Goal: Task Accomplishment & Management: Use online tool/utility

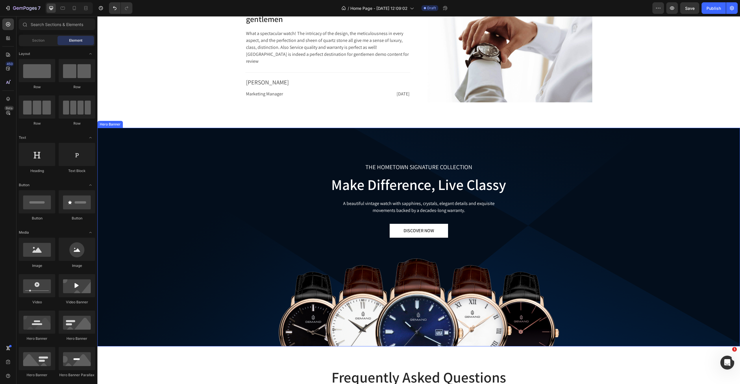
scroll to position [1446, 0]
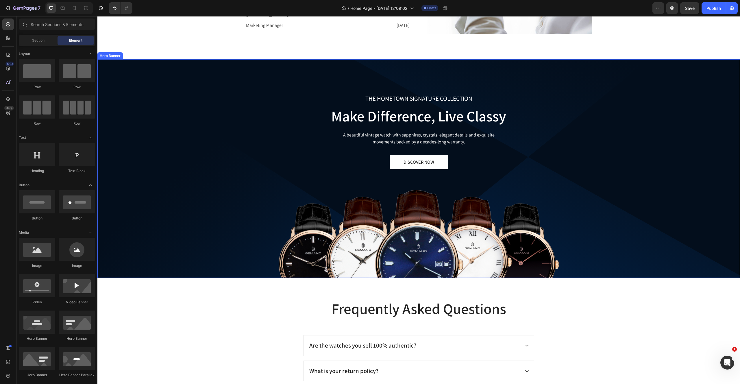
click at [442, 241] on img at bounding box center [419, 234] width 281 height 88
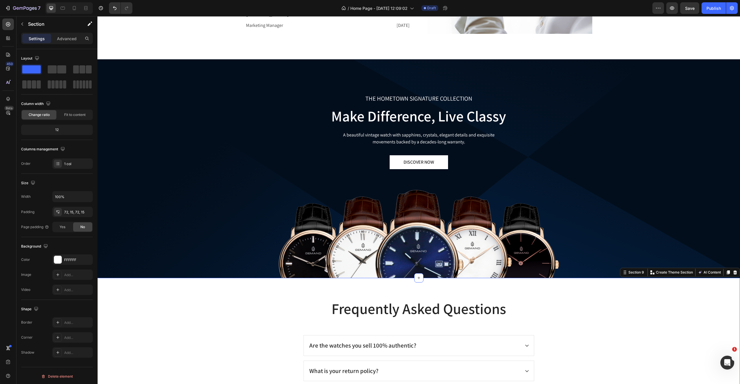
click at [169, 331] on div "Frequently Asked Questions Heading Are the watches you sell 100% authentic? Wha…" at bounding box center [419, 378] width 634 height 158
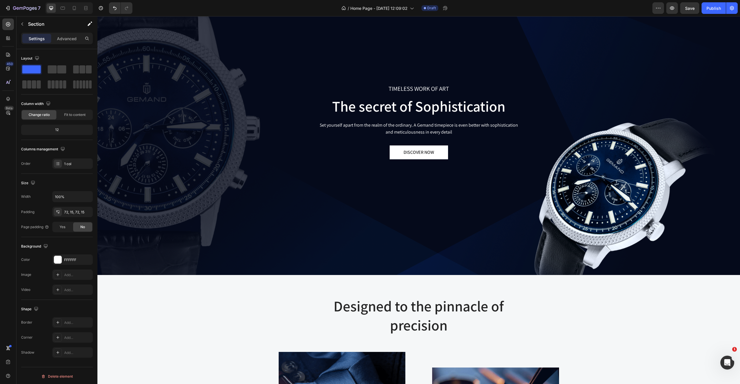
scroll to position [0, 0]
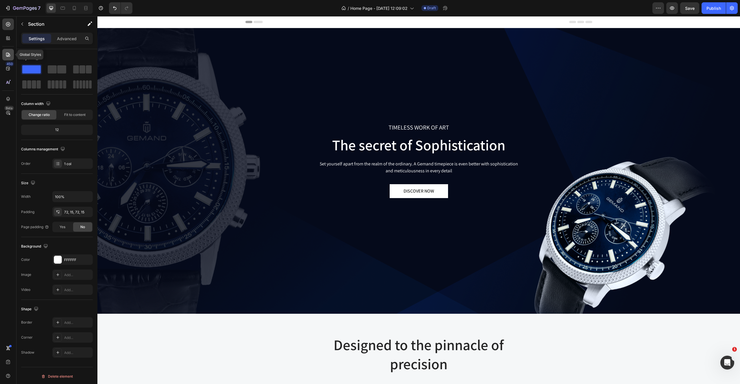
click at [5, 53] on icon at bounding box center [8, 55] width 6 height 6
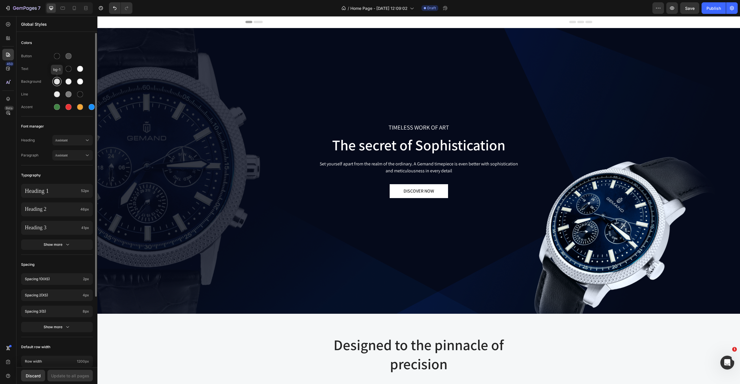
click at [56, 82] on div at bounding box center [57, 82] width 6 height 6
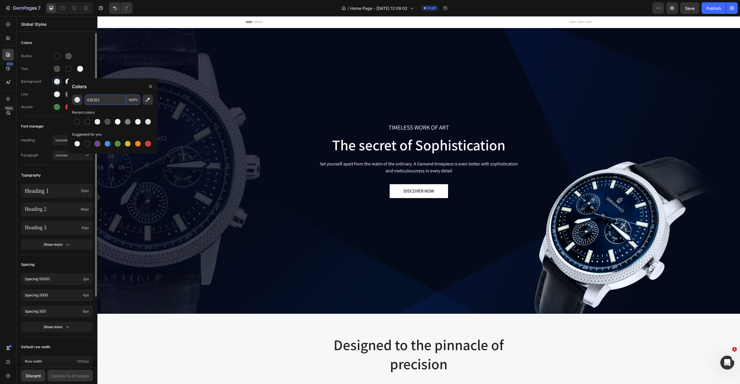
drag, startPoint x: 119, startPoint y: 102, endPoint x: 47, endPoint y: 95, distance: 71.7
click at [47, 0] on div "7 Version history / Home Page - [DATE] 12:09:02 Draft Preview Save Publish 450 …" at bounding box center [370, 0] width 740 height 0
click at [102, 101] on input "E2E2E2" at bounding box center [106, 100] width 42 height 10
paste input "F5F0E8"
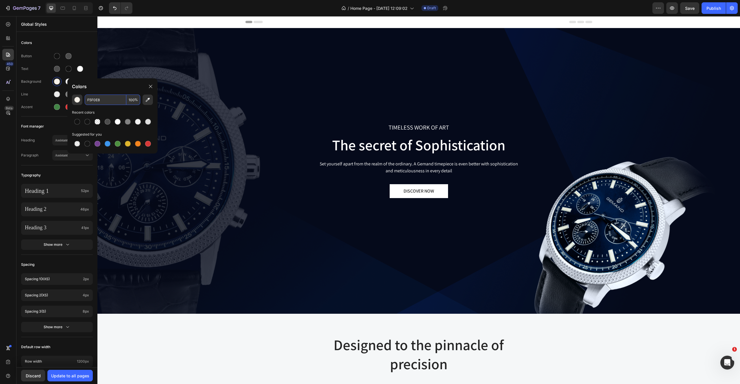
type input "F5F0E8"
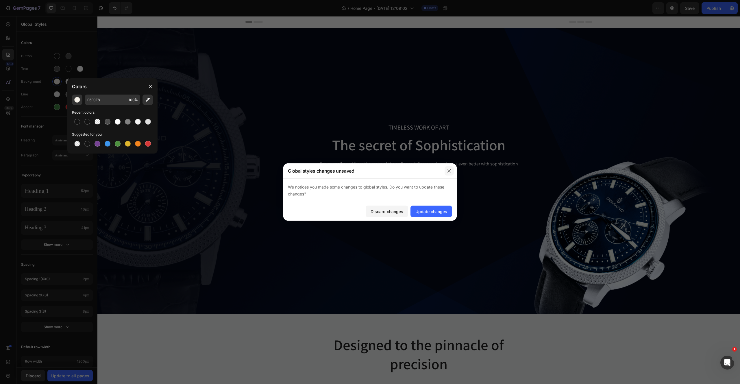
click at [450, 171] on icon "button" at bounding box center [449, 171] width 5 height 5
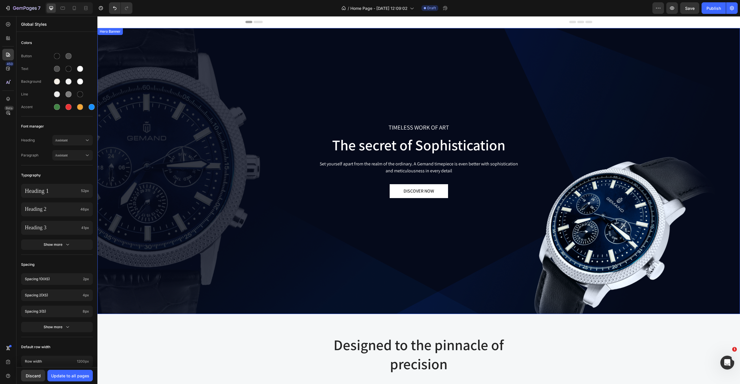
click at [186, 112] on div "TIMELESS WORK OF ART Text block The secret of Sophistication Heading Set yourse…" at bounding box center [419, 171] width 634 height 190
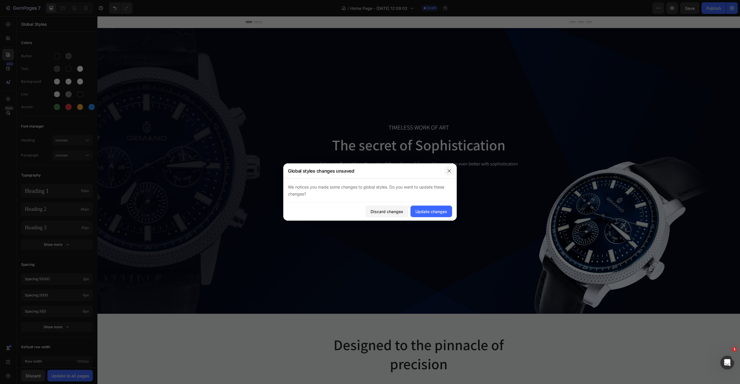
click at [451, 170] on icon "button" at bounding box center [449, 171] width 5 height 5
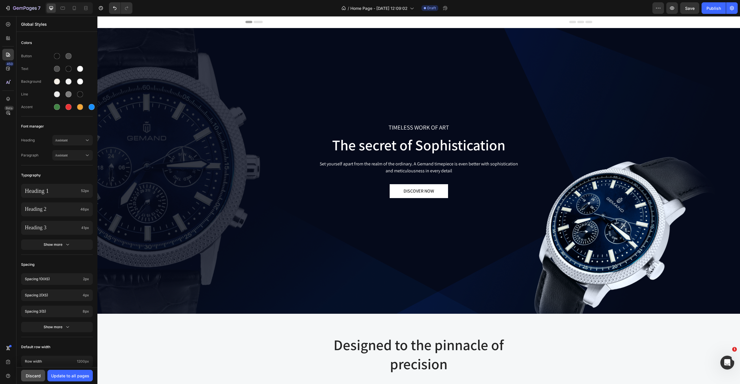
click at [28, 375] on div "Discard" at bounding box center [33, 376] width 15 height 6
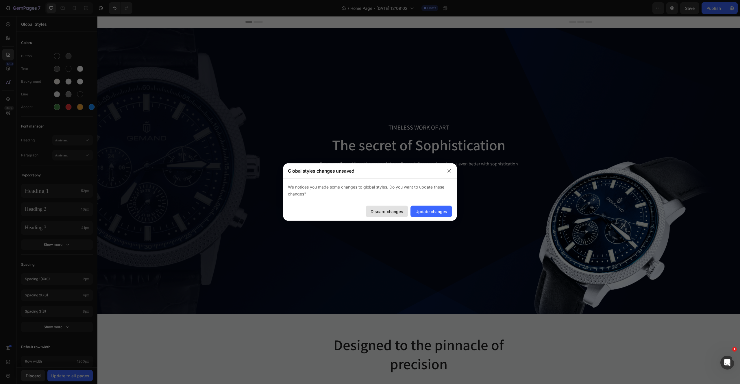
click at [388, 214] on button "Discard changes" at bounding box center [387, 212] width 43 height 12
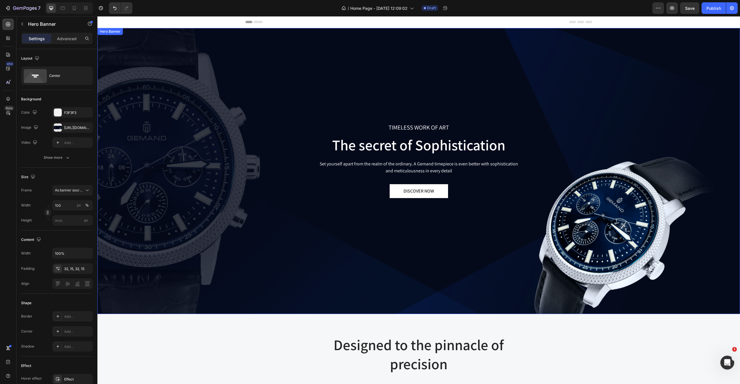
click at [227, 224] on div "TIMELESS WORK OF ART Text block The secret of Sophistication Heading Set yourse…" at bounding box center [419, 171] width 634 height 190
click at [7, 21] on div at bounding box center [8, 25] width 12 height 12
click at [353, 100] on div "TIMELESS WORK OF ART Text block The secret of Sophistication Heading Set yourse…" at bounding box center [419, 171] width 634 height 190
click at [8, 25] on icon at bounding box center [8, 24] width 4 height 4
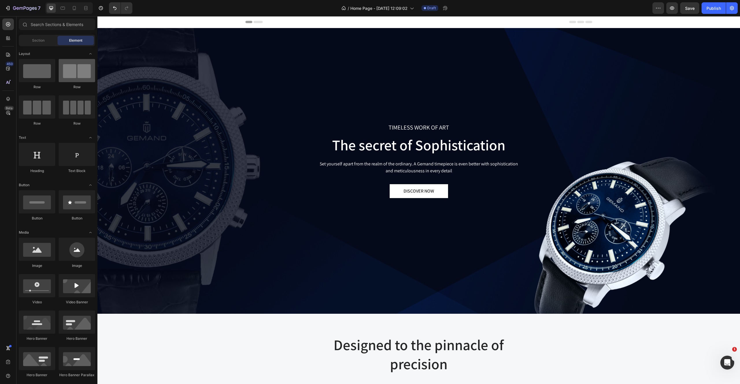
click at [81, 74] on div at bounding box center [77, 70] width 36 height 23
drag, startPoint x: 165, startPoint y: 91, endPoint x: 384, endPoint y: 221, distance: 254.8
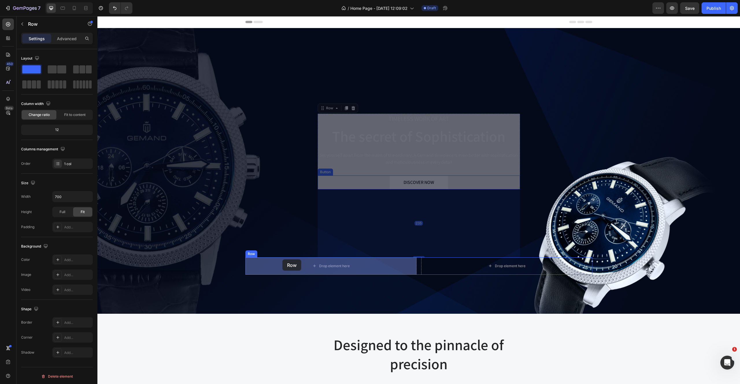
drag, startPoint x: 342, startPoint y: 172, endPoint x: 283, endPoint y: 259, distance: 105.9
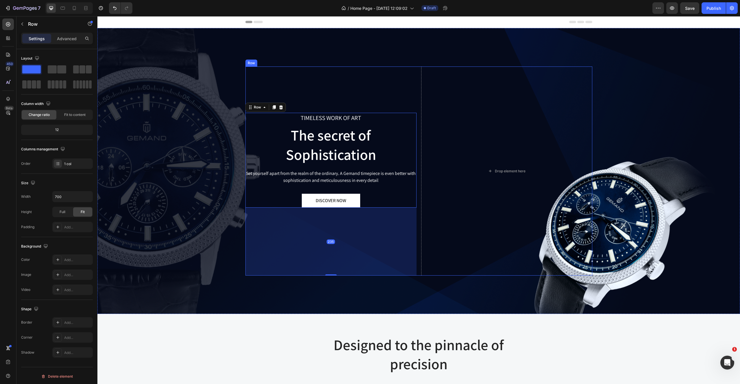
click at [330, 88] on div "TIMELESS WORK OF ART Text block The secret of Sophistication Heading Set yourse…" at bounding box center [331, 171] width 171 height 209
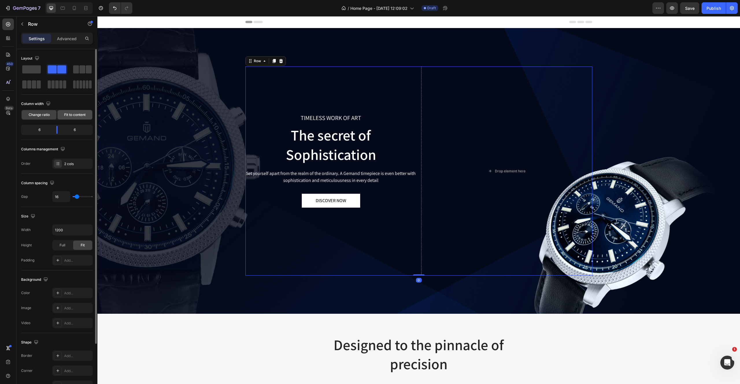
click at [77, 115] on span "Fit to content" at bounding box center [74, 114] width 21 height 5
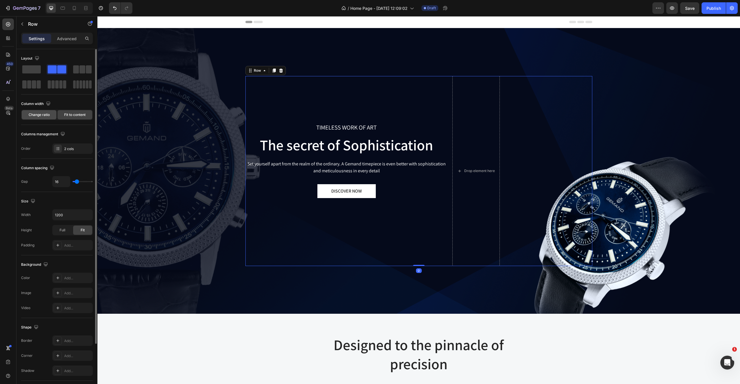
click at [46, 115] on span "Change ratio" at bounding box center [39, 114] width 21 height 5
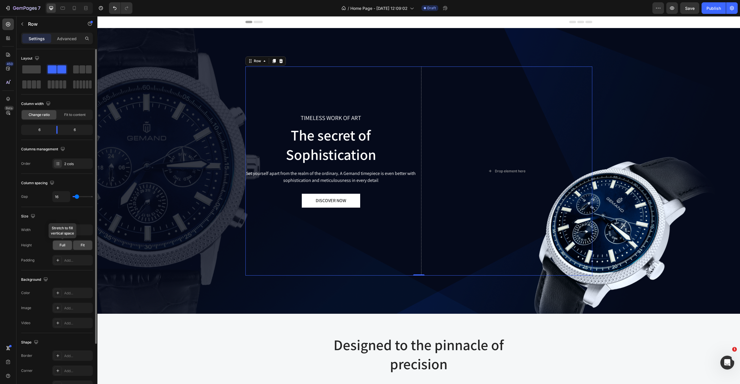
click at [64, 246] on span "Full" at bounding box center [63, 245] width 6 height 5
click at [86, 246] on div "Fit" at bounding box center [82, 245] width 19 height 9
click at [175, 85] on div "TIMELESS WORK OF ART Text block The secret of Sophistication Heading Set yourse…" at bounding box center [419, 171] width 634 height 209
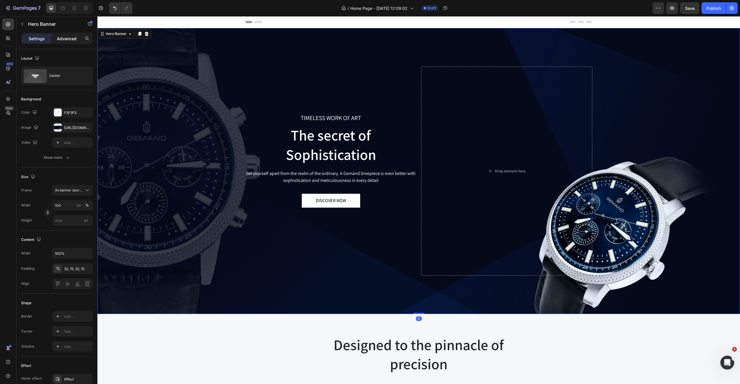
click at [66, 39] on p "Advanced" at bounding box center [67, 39] width 20 height 6
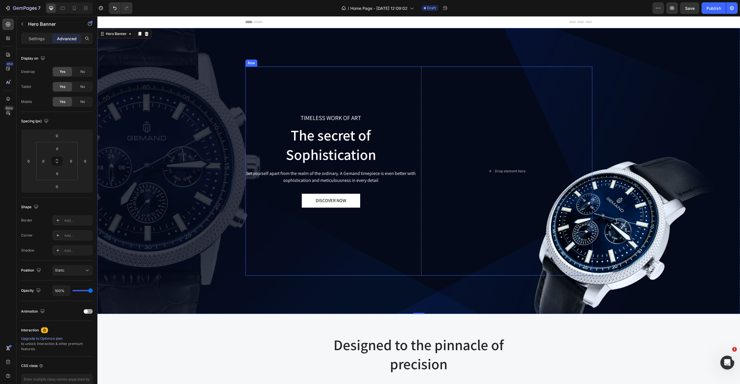
click at [344, 271] on div "TIMELESS WORK OF ART Text block The secret of Sophistication Heading Set yourse…" at bounding box center [331, 171] width 171 height 209
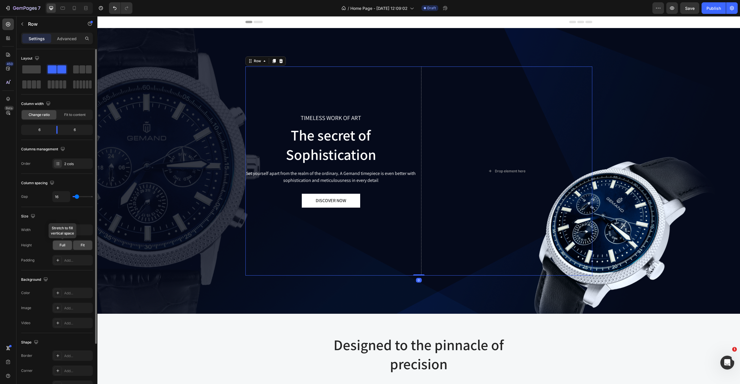
click at [62, 249] on div "Full" at bounding box center [62, 245] width 19 height 9
click at [79, 245] on div "Fit" at bounding box center [82, 245] width 19 height 9
click at [70, 231] on input "1200" at bounding box center [73, 230] width 40 height 10
click at [86, 230] on icon "button" at bounding box center [87, 230] width 6 height 6
click at [64, 254] on p "Full 100%" at bounding box center [71, 255] width 33 height 5
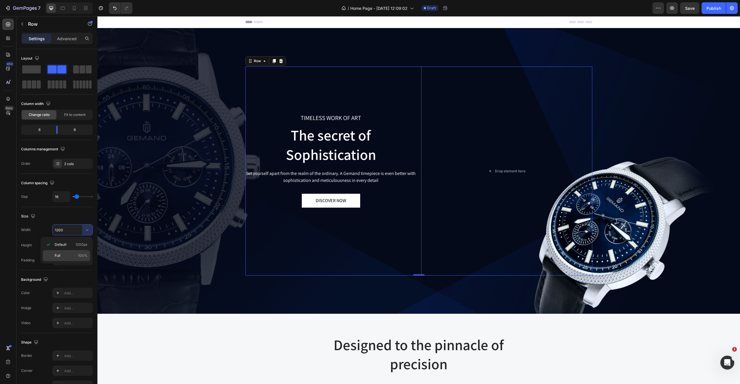
type input "100%"
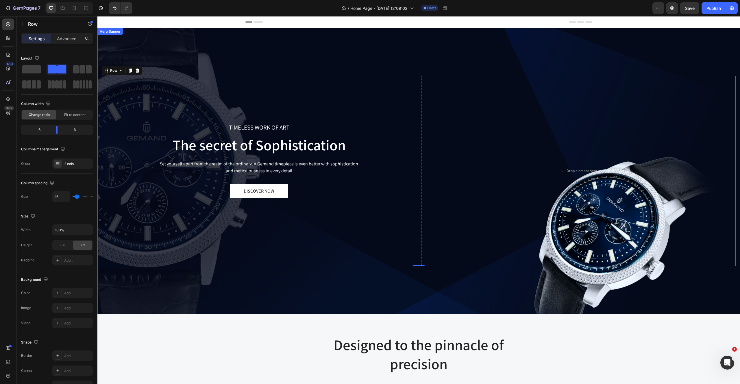
click at [225, 303] on div "Overlay" at bounding box center [418, 171] width 643 height 286
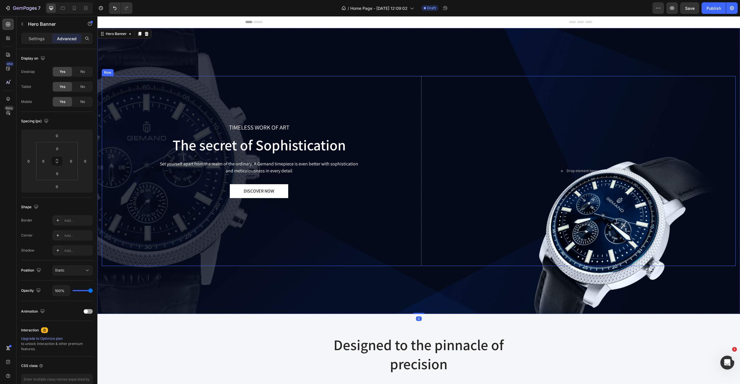
click at [261, 47] on div "Overlay" at bounding box center [418, 171] width 643 height 286
click at [161, 110] on div "TIMELESS WORK OF ART Text block The secret of Sophistication Heading Set yourse…" at bounding box center [259, 171] width 315 height 190
click at [137, 62] on div "Overlay" at bounding box center [418, 171] width 643 height 286
click at [39, 40] on p "Settings" at bounding box center [37, 39] width 16 height 6
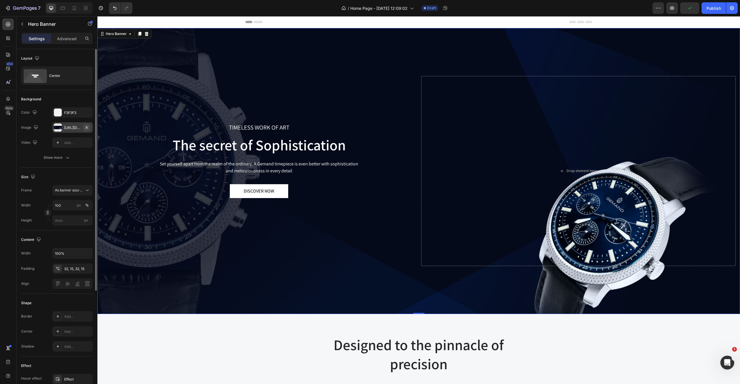
click at [88, 128] on icon "button" at bounding box center [86, 127] width 5 height 5
type input "Auto"
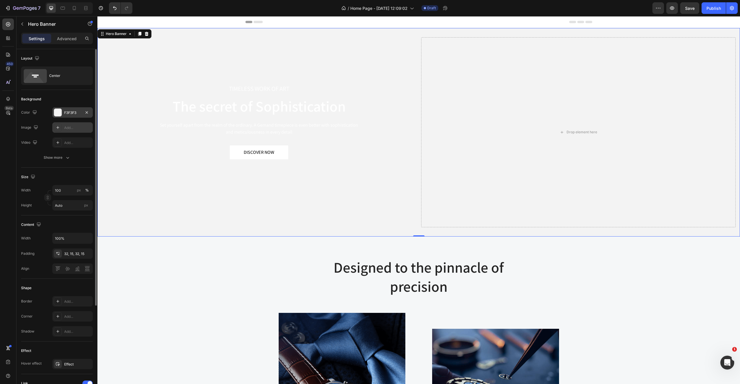
click at [57, 117] on div "F3F3F3" at bounding box center [72, 112] width 40 height 10
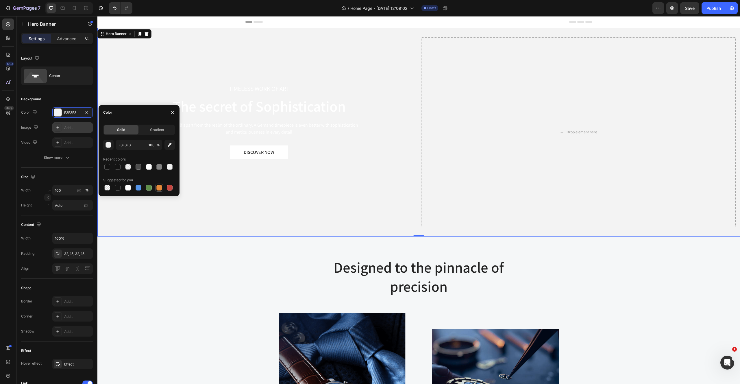
click at [156, 188] on div at bounding box center [159, 188] width 6 height 6
type input "E4893A"
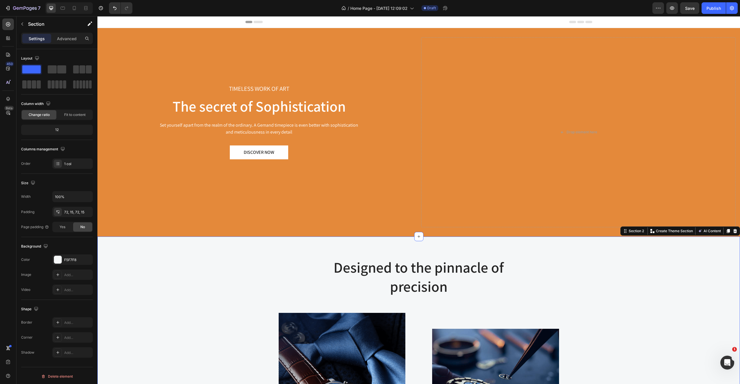
click at [215, 310] on div "Designed to the pinnacle of precision Heading Row Image Image At Gemand, the ma…" at bounding box center [419, 363] width 634 height 212
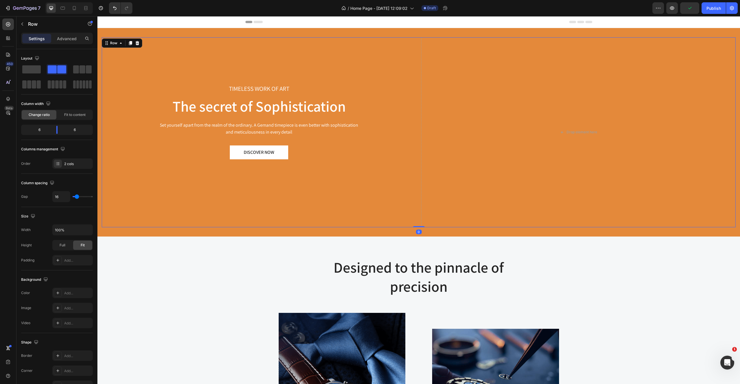
click at [135, 213] on div "TIMELESS WORK OF ART Text block The secret of Sophistication Heading Set yourse…" at bounding box center [259, 132] width 315 height 190
click at [124, 227] on div "TIMELESS WORK OF ART Text block The secret of Sophistication Heading Set yourse…" at bounding box center [259, 132] width 315 height 190
click at [116, 232] on div "TIMELESS WORK OF ART Text block The secret of Sophistication Heading Set yourse…" at bounding box center [418, 132] width 643 height 209
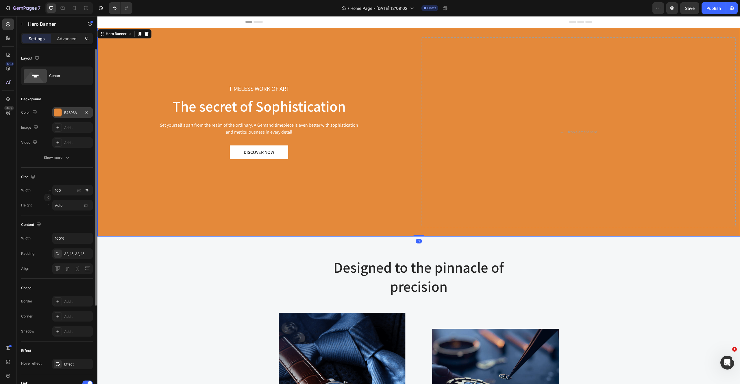
click at [75, 112] on div "E4893A" at bounding box center [72, 112] width 17 height 5
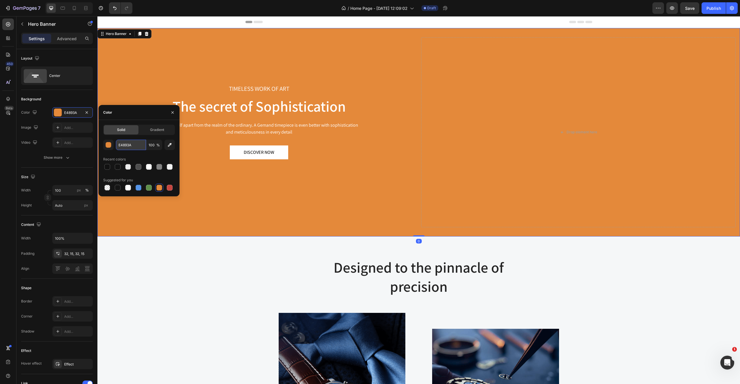
click at [126, 148] on input "E4893A" at bounding box center [131, 145] width 30 height 10
paste input "F09324"
type input "F09324"
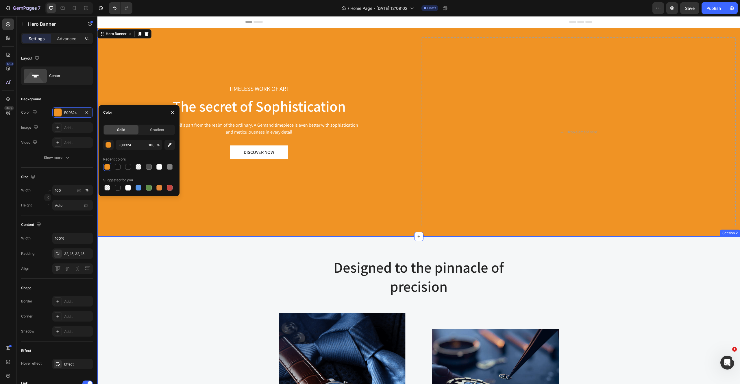
click at [178, 295] on div "Designed to the pinnacle of precision Heading Row Image Image At Gemand, the ma…" at bounding box center [419, 363] width 634 height 212
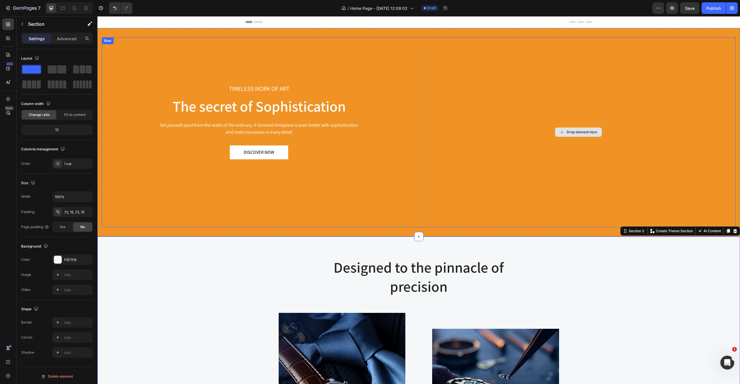
click at [477, 77] on div "Drop element here" at bounding box center [578, 132] width 315 height 190
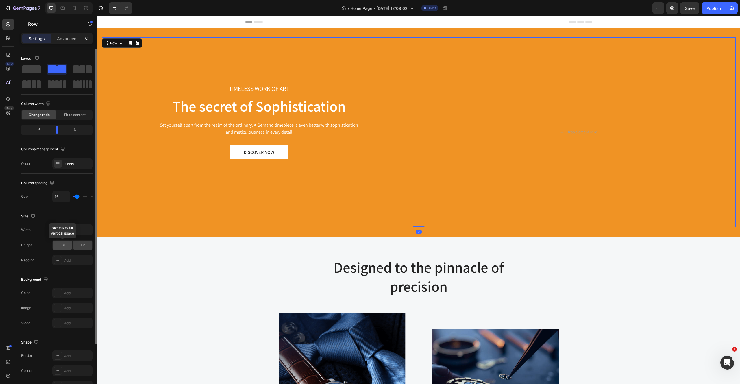
click at [62, 247] on span "Full" at bounding box center [63, 245] width 6 height 5
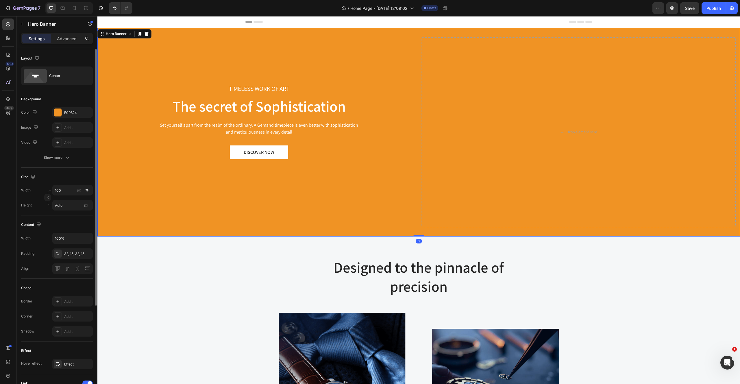
click at [155, 32] on div "TIMELESS WORK OF ART Text block The secret of Sophistication Heading Set yourse…" at bounding box center [418, 132] width 643 height 209
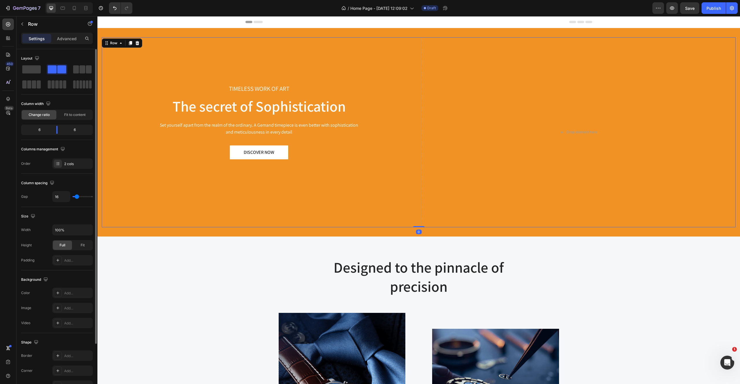
click at [134, 187] on div "TIMELESS WORK OF ART Text block The secret of Sophistication Heading Set yourse…" at bounding box center [259, 132] width 315 height 190
click at [462, 146] on div "Drop element here" at bounding box center [578, 132] width 315 height 190
click at [592, 130] on div "Drop element here" at bounding box center [582, 132] width 31 height 5
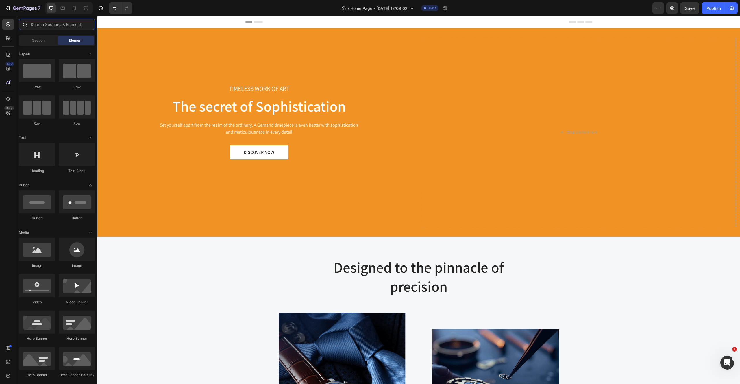
click at [43, 24] on input "text" at bounding box center [57, 25] width 76 height 12
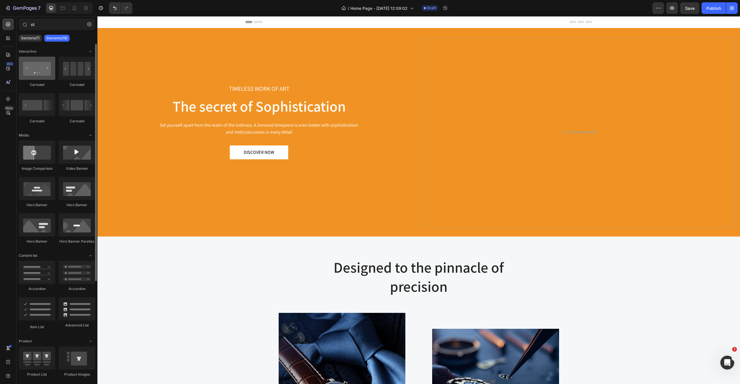
click at [31, 69] on div at bounding box center [37, 68] width 36 height 23
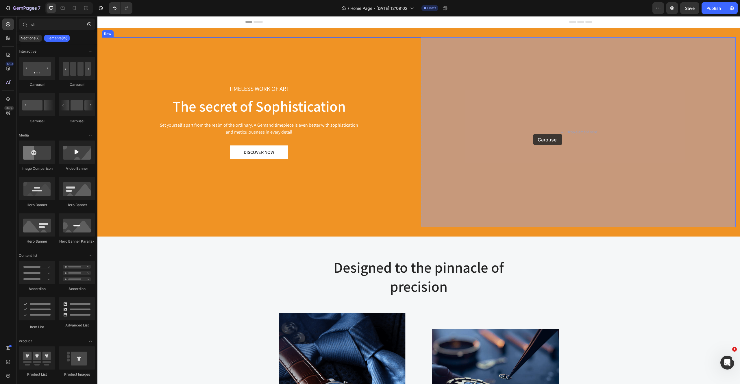
drag, startPoint x: 178, startPoint y: 77, endPoint x: 534, endPoint y: 134, distance: 360.6
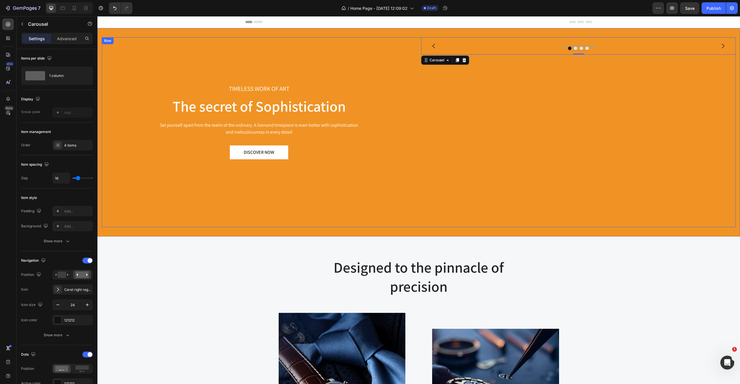
click at [491, 121] on div "Drop element here Drop element here Drop element here Drop element here Carouse…" at bounding box center [578, 132] width 315 height 190
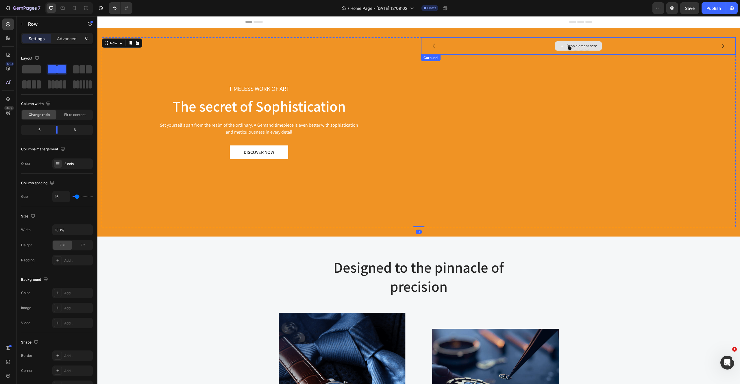
click at [515, 49] on div at bounding box center [578, 48] width 315 height 3
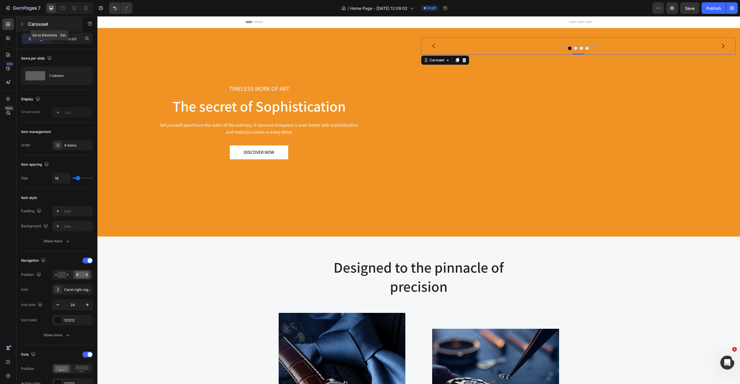
click at [20, 24] on icon "button" at bounding box center [22, 24] width 5 height 5
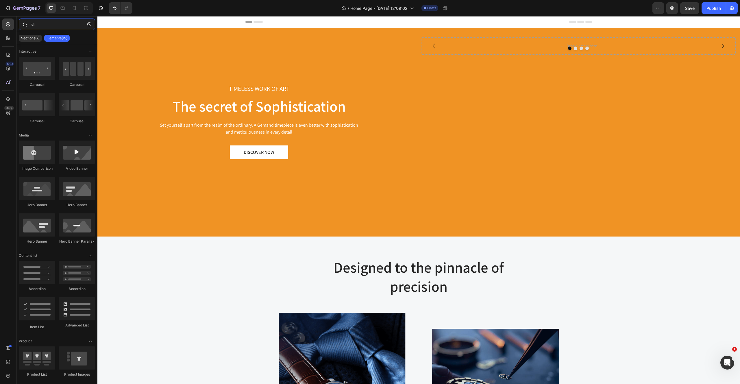
click at [46, 27] on input "sli" at bounding box center [57, 25] width 76 height 12
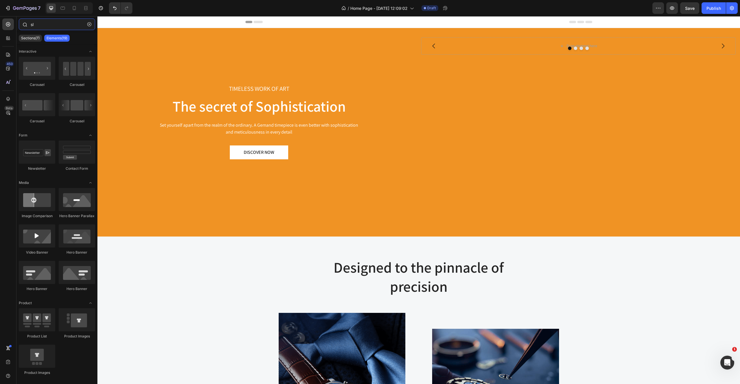
type input "s"
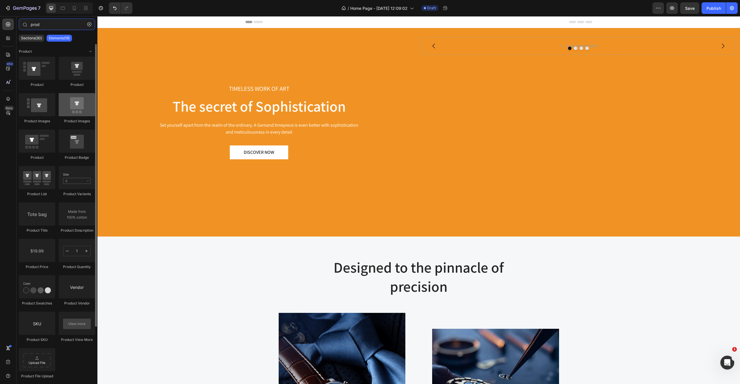
type input "prod"
drag, startPoint x: 76, startPoint y: 105, endPoint x: 71, endPoint y: 113, distance: 9.9
click at [71, 113] on div at bounding box center [77, 104] width 36 height 23
click at [84, 72] on div at bounding box center [77, 68] width 36 height 23
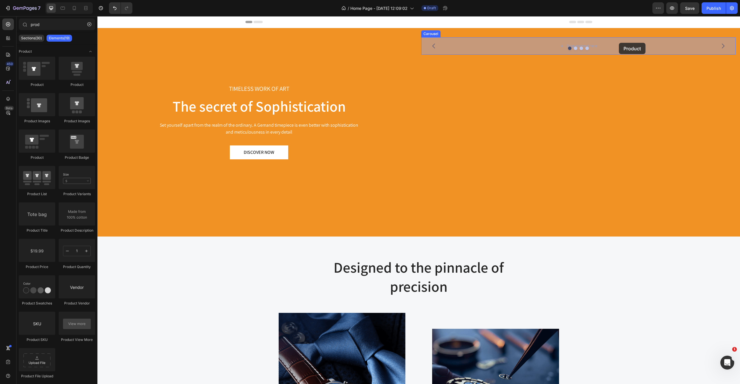
drag, startPoint x: 167, startPoint y: 83, endPoint x: 610, endPoint y: 40, distance: 445.2
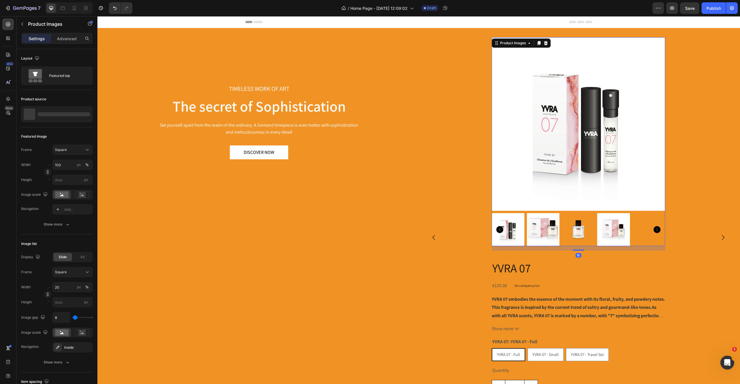
click at [655, 226] on icon "Carousel Next Arrow" at bounding box center [657, 229] width 7 height 7
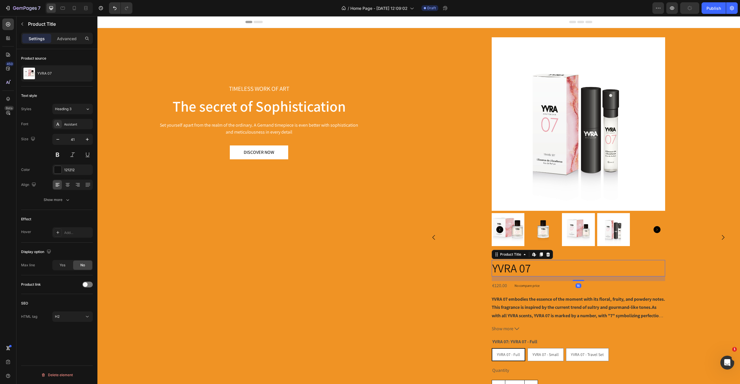
click at [557, 262] on h2 "YVRA 07" at bounding box center [579, 268] width 174 height 16
click at [555, 250] on div "Product Images" at bounding box center [579, 143] width 174 height 213
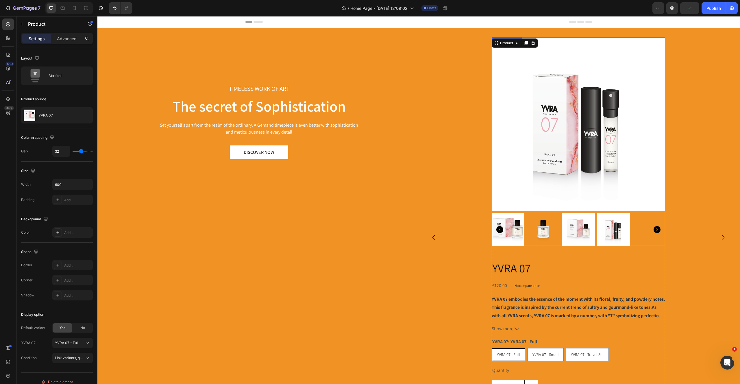
click at [527, 102] on img at bounding box center [579, 124] width 174 height 174
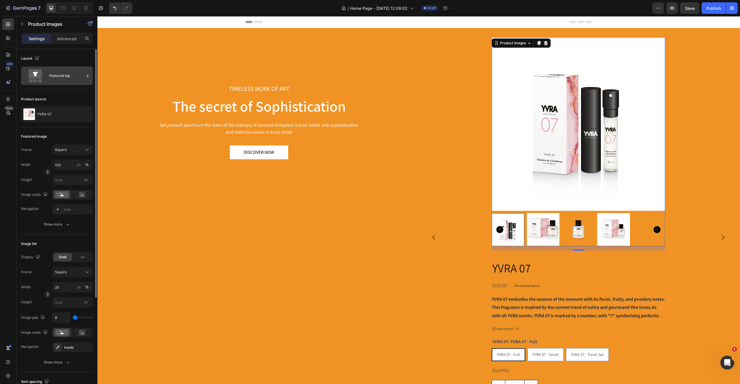
click at [58, 77] on div "Featured top" at bounding box center [66, 75] width 35 height 13
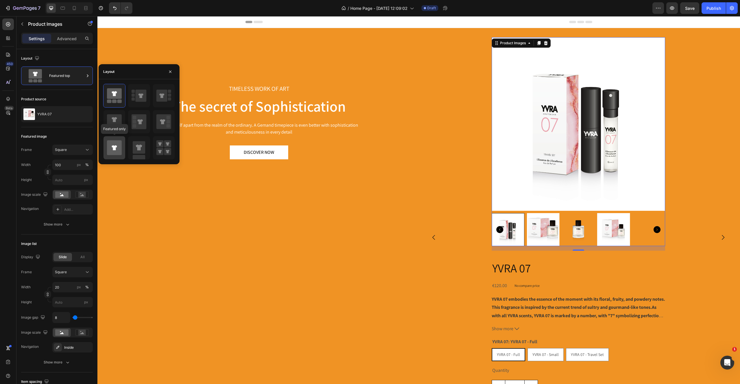
click at [119, 147] on icon at bounding box center [114, 147] width 15 height 15
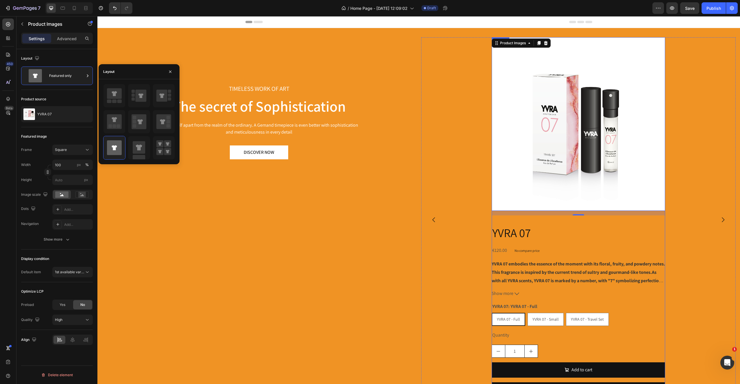
click at [558, 216] on div "Product Images 16 YVRA 07 Product Title €120.00 Product Price Product Price No …" at bounding box center [579, 219] width 174 height 365
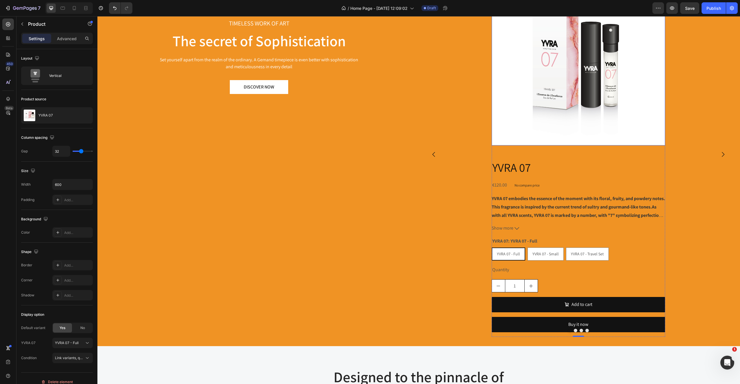
scroll to position [68, 0]
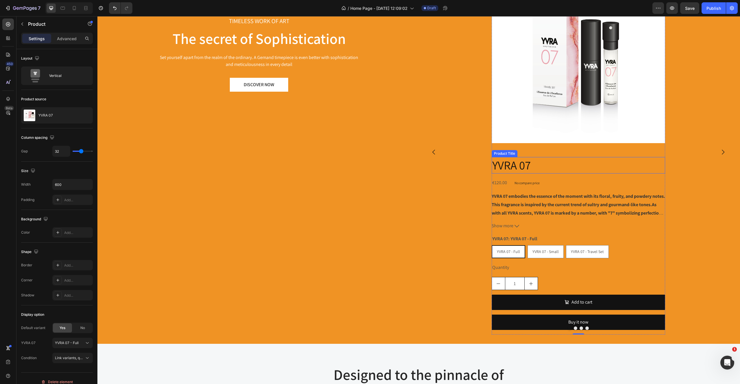
click at [550, 167] on h2 "YVRA 07" at bounding box center [579, 165] width 174 height 16
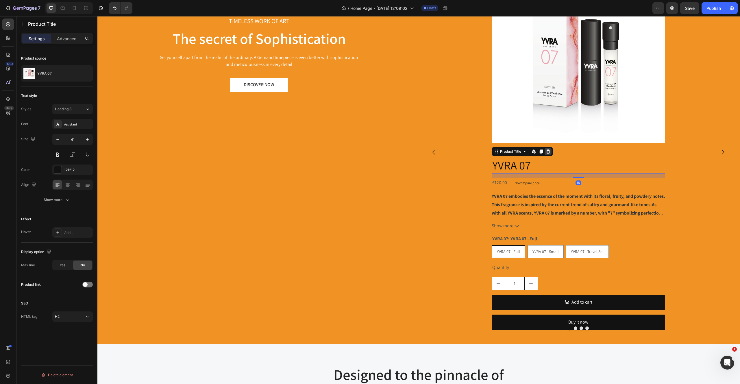
click at [549, 152] on icon at bounding box center [548, 152] width 4 height 4
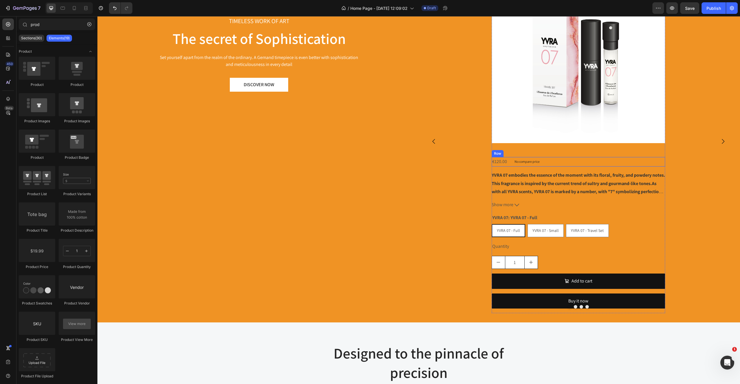
click at [550, 159] on div "€120.00 Product Price Product Price No compare price Product Price Row" at bounding box center [579, 162] width 174 height 10
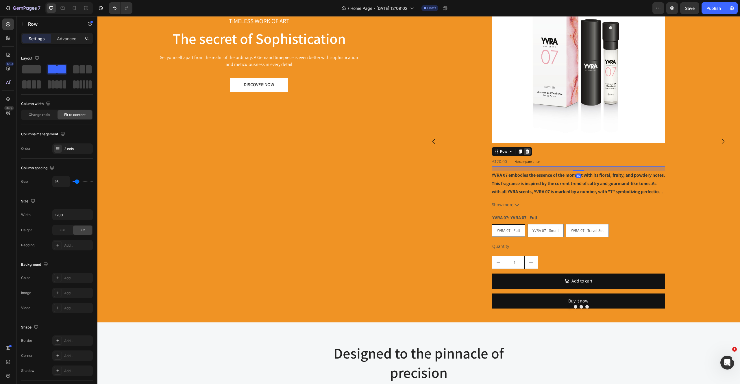
click at [528, 152] on icon at bounding box center [527, 152] width 4 height 4
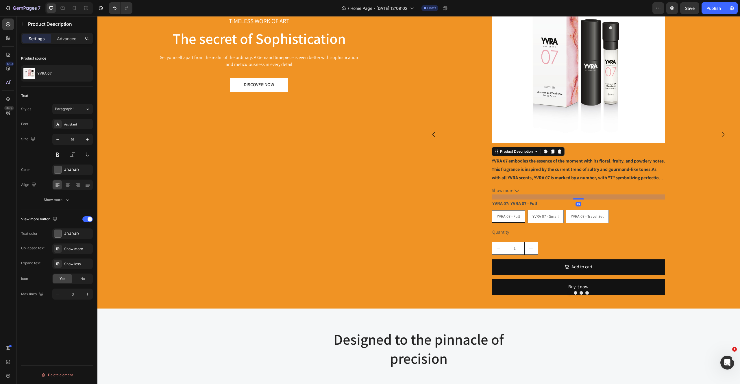
click at [534, 170] on span "YVRA 07 embodies the essence of the moment with its floral, fruity, and powdery…" at bounding box center [579, 165] width 174 height 14
click at [558, 151] on icon at bounding box center [560, 151] width 5 height 5
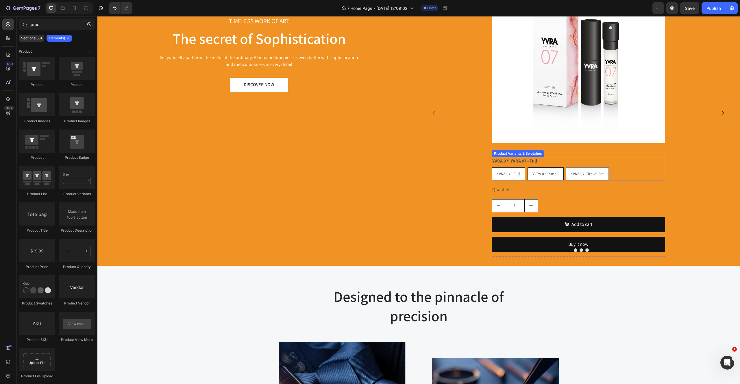
click at [547, 169] on div "YVRA 07 - Small" at bounding box center [546, 174] width 36 height 12
click at [528, 167] on input "YVRA 07 - Small YVRA 07 - Small YVRA 07 - Small" at bounding box center [528, 167] width 0 height 0
radio input "true"
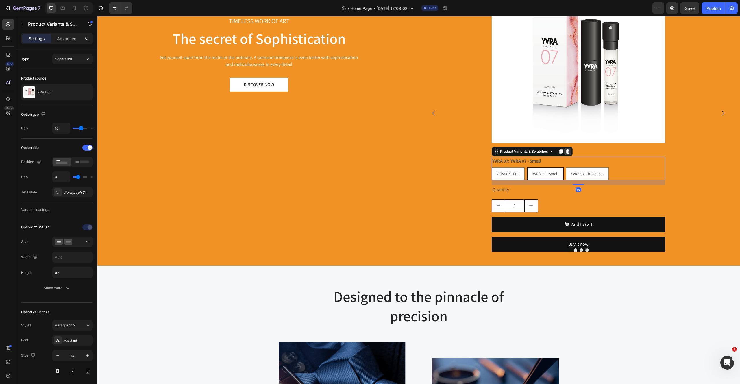
click at [571, 151] on div at bounding box center [568, 151] width 7 height 7
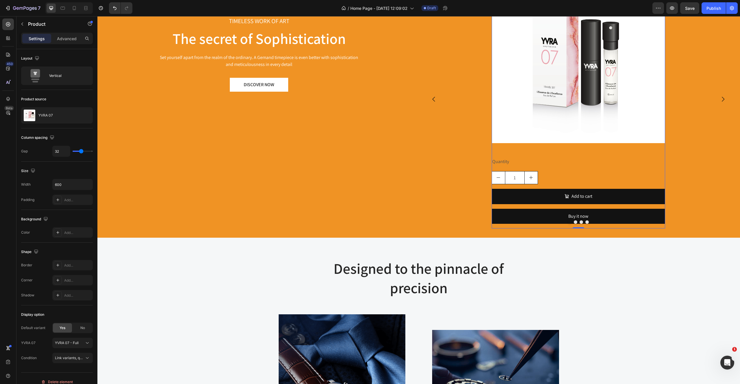
click at [545, 170] on div "Quantity Text Block 1 Product Quantity Add to cart Add to Cart Buy it now Dynam…" at bounding box center [579, 192] width 174 height 71
click at [521, 164] on div "Quantity" at bounding box center [579, 162] width 174 height 10
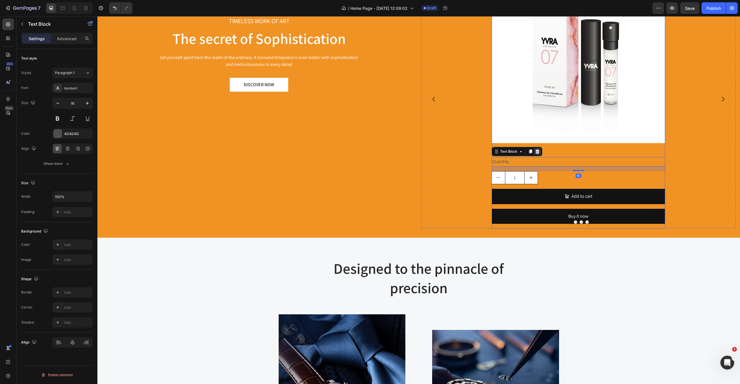
click at [539, 151] on icon at bounding box center [537, 151] width 5 height 5
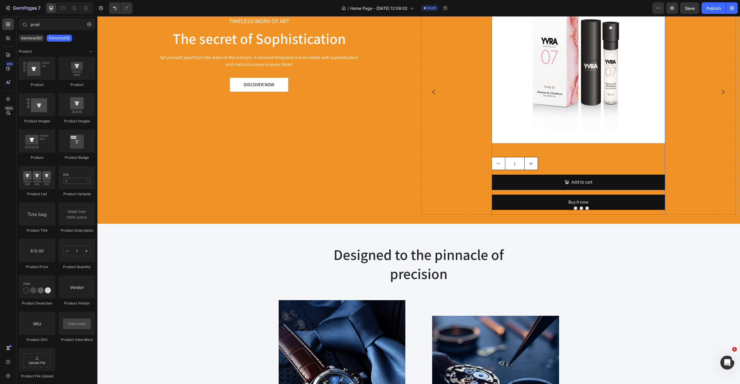
click at [544, 165] on div "1" at bounding box center [579, 163] width 174 height 13
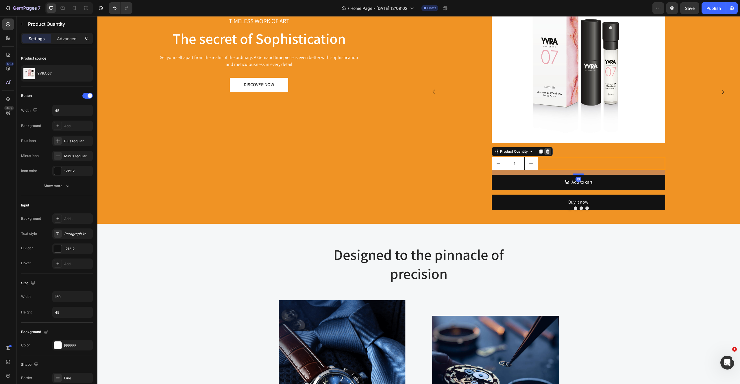
click at [550, 151] on icon at bounding box center [548, 152] width 4 height 4
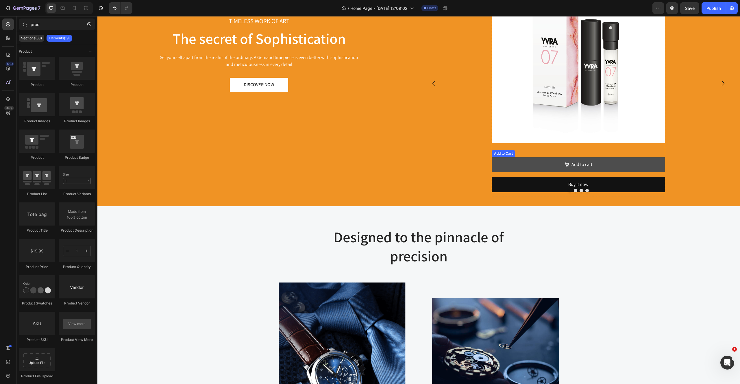
click at [547, 161] on button "Add to cart" at bounding box center [579, 164] width 174 height 15
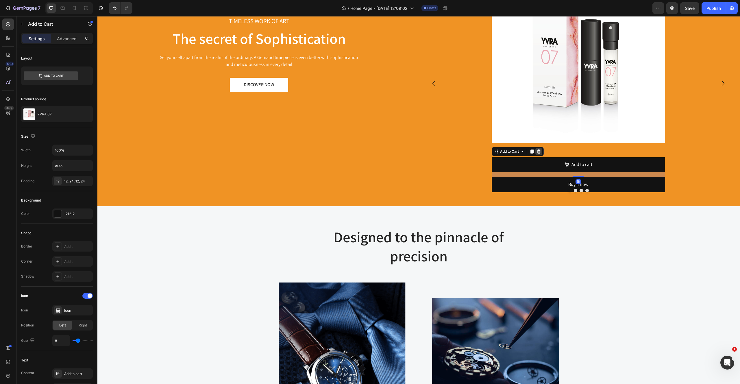
click at [541, 150] on icon at bounding box center [539, 151] width 5 height 5
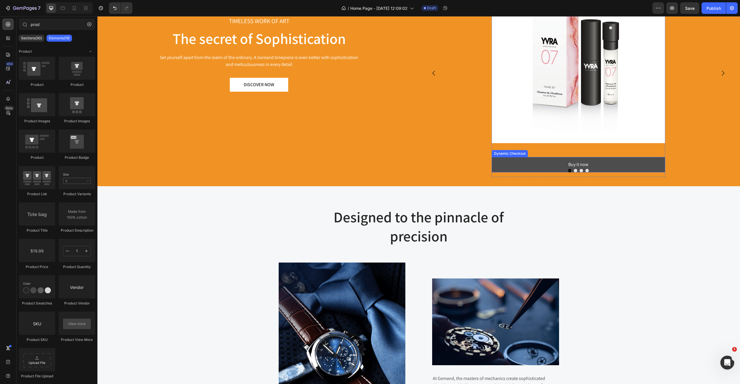
click at [529, 167] on button "Buy it now" at bounding box center [579, 164] width 174 height 15
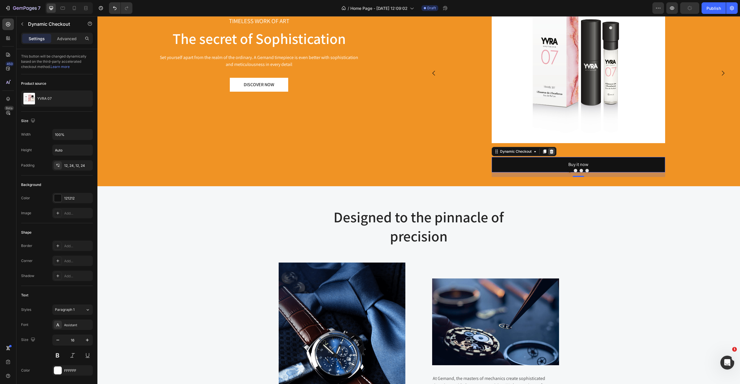
click at [554, 151] on icon at bounding box center [552, 151] width 5 height 5
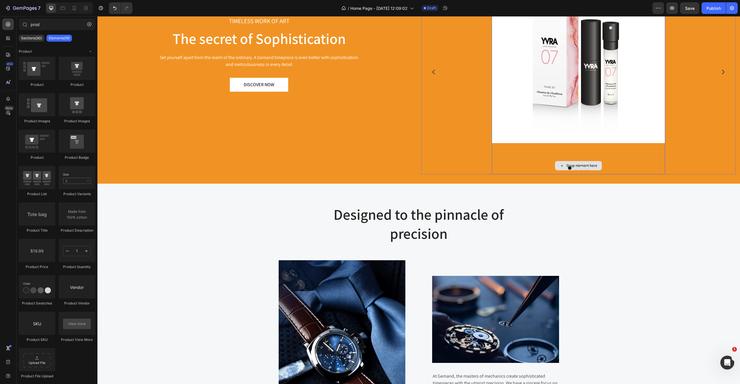
click at [520, 161] on div "Drop element here" at bounding box center [579, 165] width 174 height 17
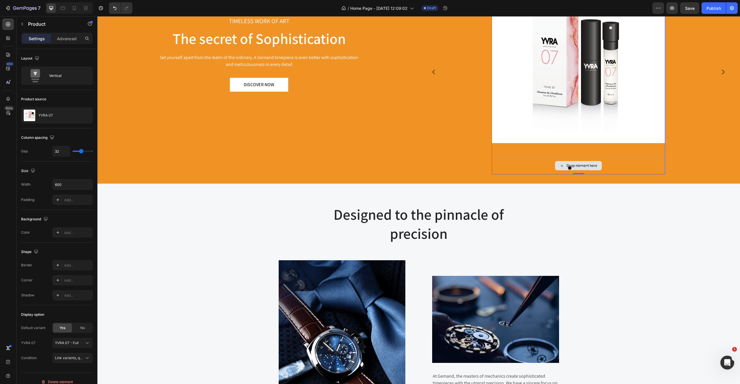
scroll to position [0, 0]
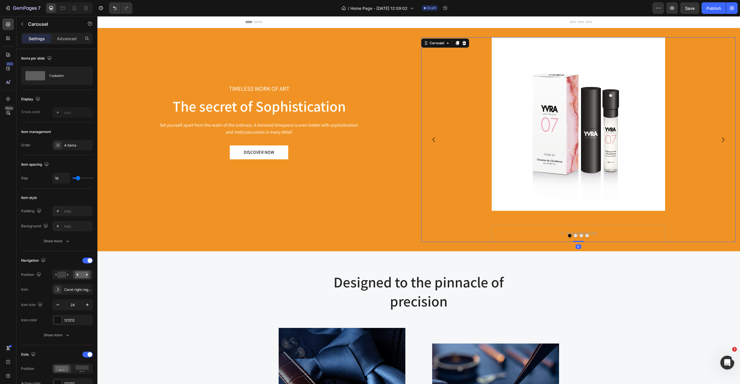
click at [461, 104] on div "Product Images Drop element here Product" at bounding box center [578, 139] width 315 height 205
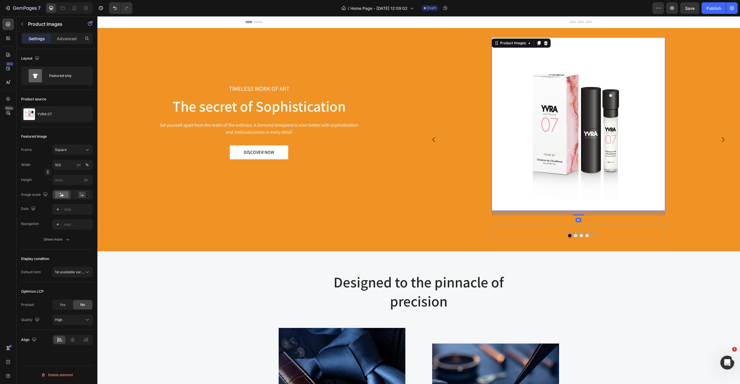
click at [553, 118] on img at bounding box center [579, 124] width 174 height 174
click at [454, 188] on div "Product Images 16 Drop element here Product" at bounding box center [578, 139] width 315 height 205
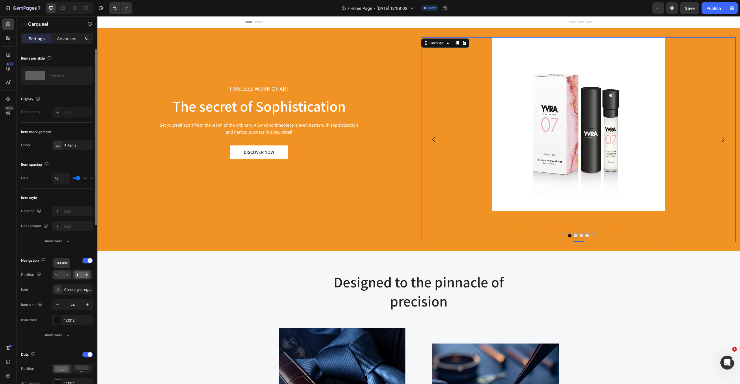
click at [61, 274] on rect at bounding box center [62, 275] width 8 height 6
click at [79, 270] on div at bounding box center [72, 275] width 40 height 10
click at [77, 277] on rect at bounding box center [81, 275] width 13 height 6
click at [56, 338] on div "Show more" at bounding box center [57, 335] width 27 height 6
click at [71, 291] on div "Caret right regular" at bounding box center [77, 289] width 27 height 5
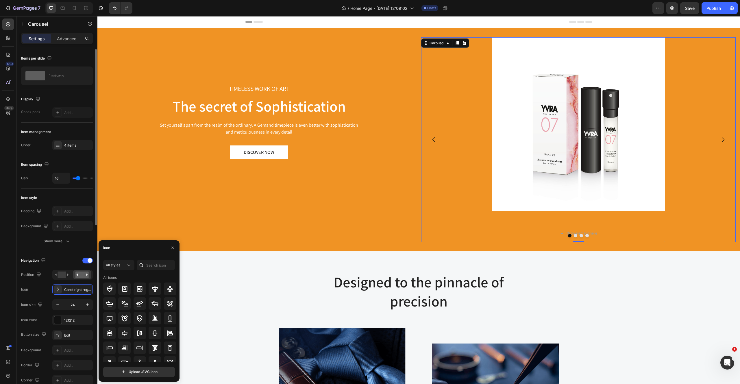
click at [71, 251] on div "Navigation Position Icon Caret right regular Icon size 24 Icon color 121212 But…" at bounding box center [57, 351] width 72 height 200
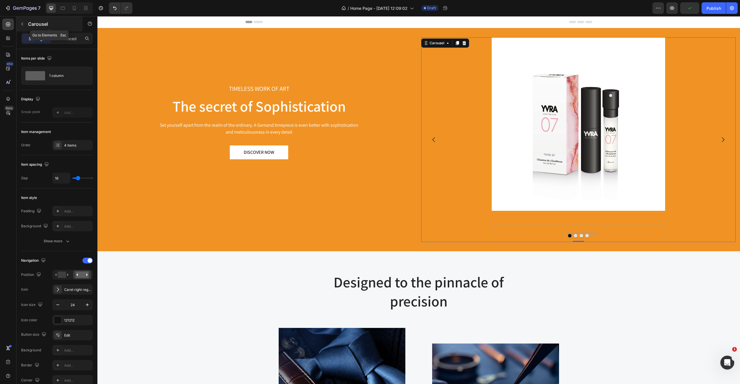
click at [20, 22] on icon "button" at bounding box center [22, 24] width 5 height 5
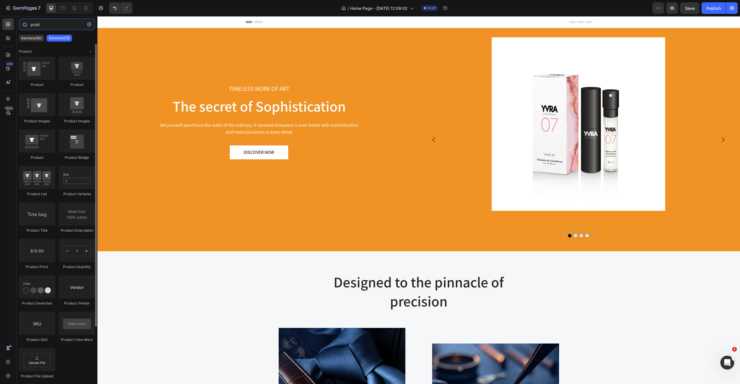
click at [94, 26] on input "prod" at bounding box center [57, 25] width 76 height 12
click at [89, 25] on icon "button" at bounding box center [89, 24] width 4 height 4
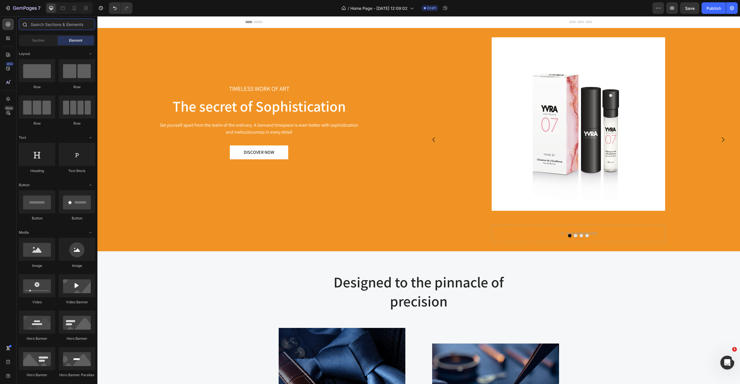
click at [71, 25] on input "text" at bounding box center [57, 25] width 76 height 12
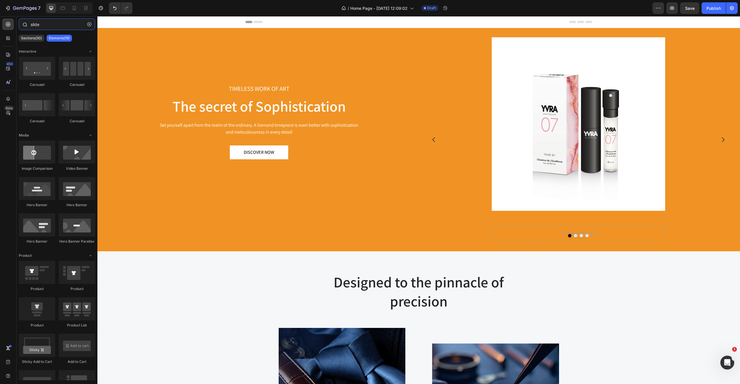
type input "slider"
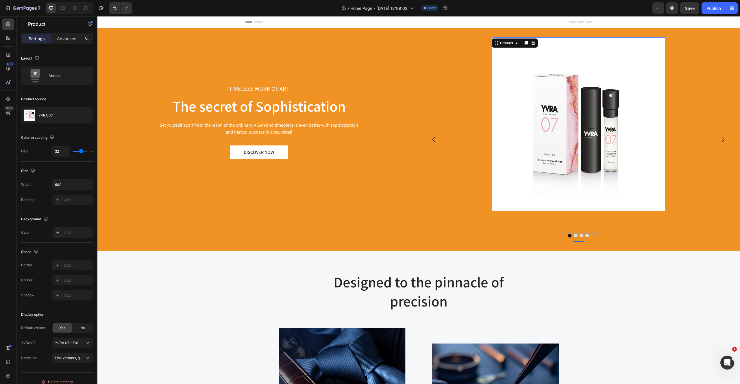
click at [511, 224] on div "Product Images Drop element here Product 0" at bounding box center [579, 139] width 174 height 205
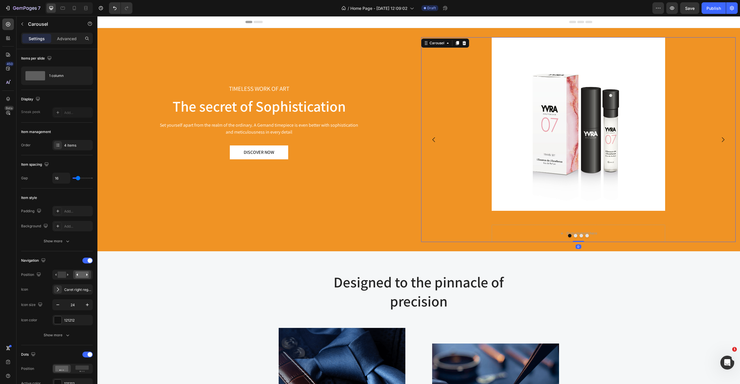
click at [453, 215] on div "Product Images Drop element here Product" at bounding box center [578, 139] width 315 height 205
click at [90, 261] on span at bounding box center [90, 260] width 5 height 5
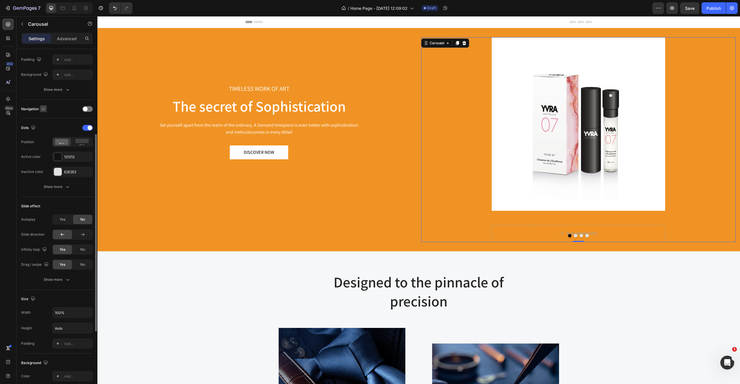
scroll to position [153, 0]
click at [62, 217] on span "Yes" at bounding box center [63, 217] width 6 height 5
type input "2.3s"
type input "2.3"
type input "2.4s"
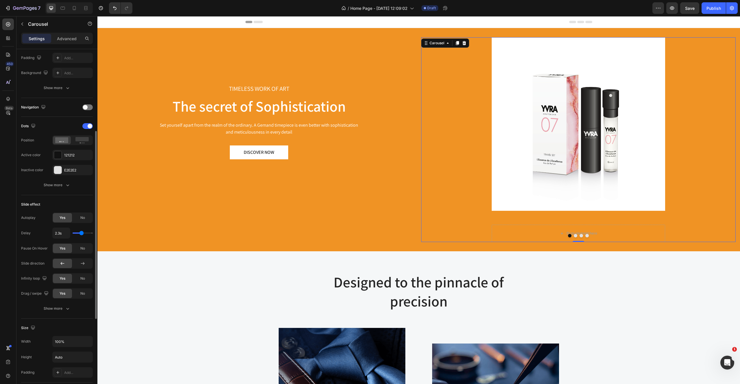
type input "2.4"
type input "2.5s"
type input "2.5"
type input "2.7s"
type input "2.7"
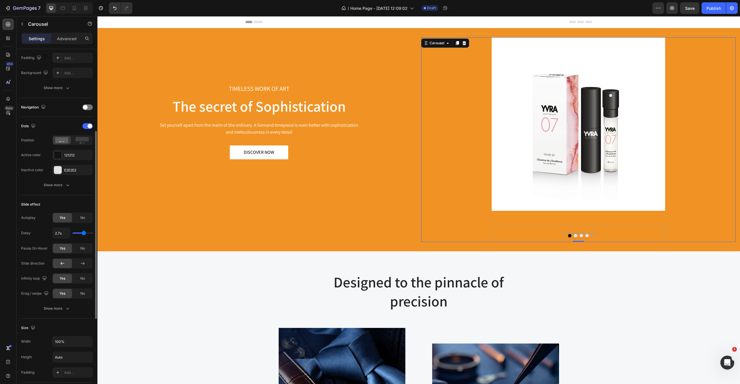
type input "2.8s"
type input "2.8"
type input "2.9s"
type input "2.9"
type input "2.8s"
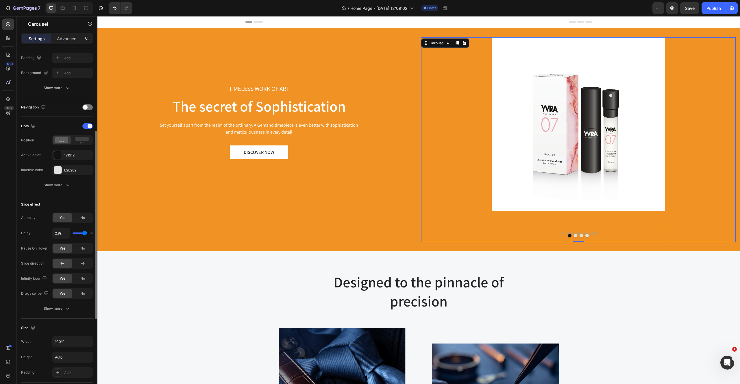
type input "2.8"
type input "2.7s"
drag, startPoint x: 80, startPoint y: 233, endPoint x: 83, endPoint y: 233, distance: 2.9
type input "2.6"
click at [83, 233] on input "range" at bounding box center [83, 233] width 20 height 1
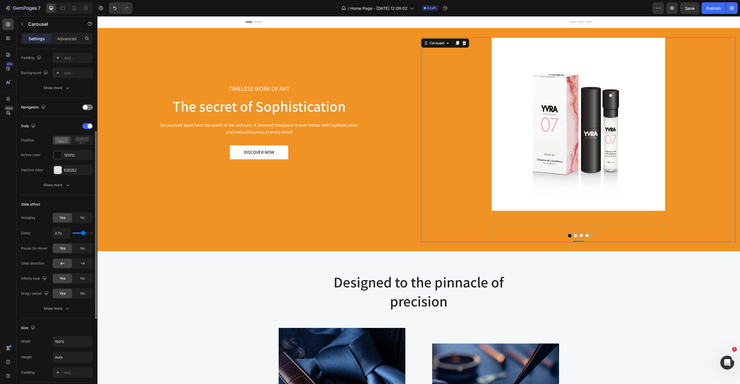
type input "2.6s"
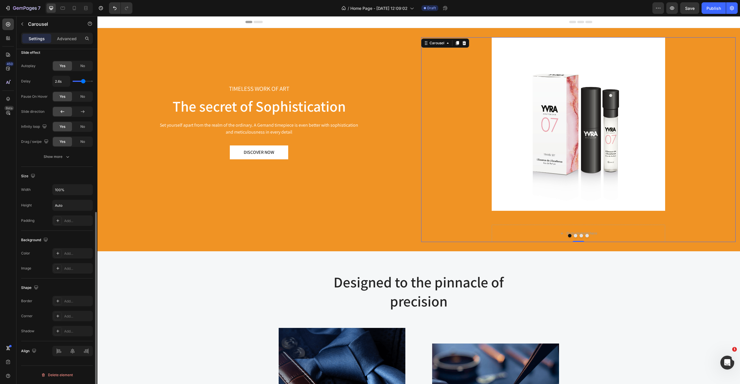
scroll to position [0, 0]
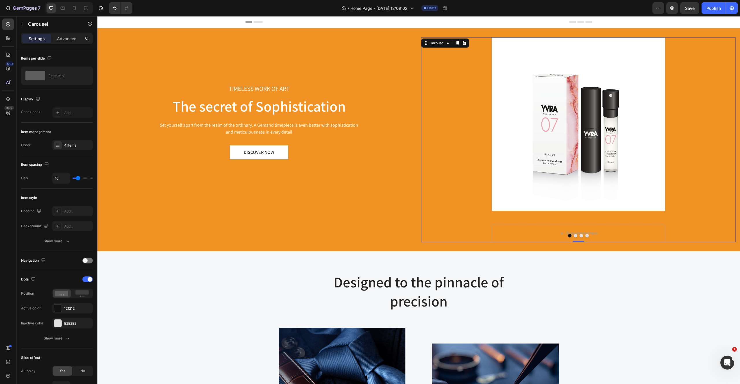
click at [452, 84] on div "Product Images Drop element here Product" at bounding box center [578, 139] width 315 height 205
click at [434, 44] on div "Carousel" at bounding box center [437, 42] width 17 height 5
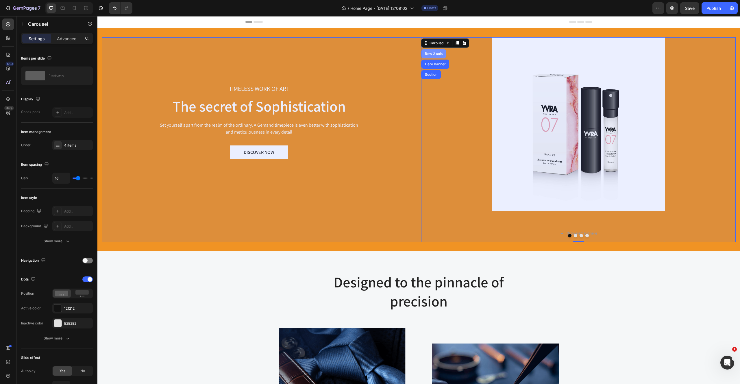
click at [434, 55] on div "Row 2 cols" at bounding box center [434, 53] width 20 height 3
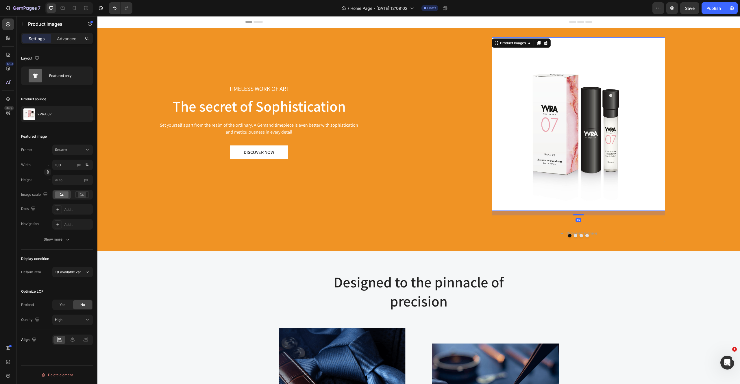
click at [494, 48] on img at bounding box center [579, 124] width 174 height 174
click at [503, 44] on div "Product Images" at bounding box center [513, 42] width 28 height 5
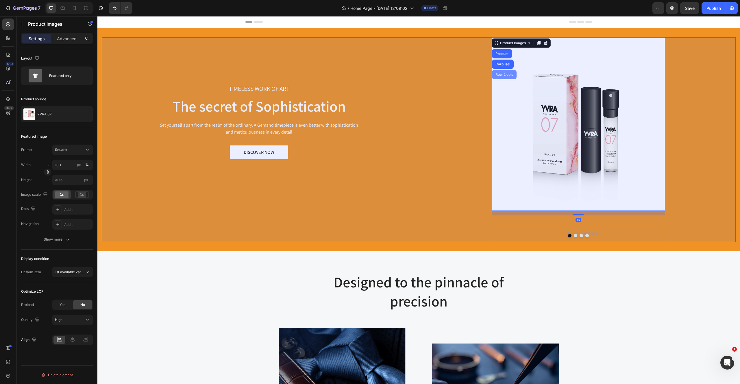
click at [504, 72] on div "Row 2 cols" at bounding box center [504, 74] width 25 height 9
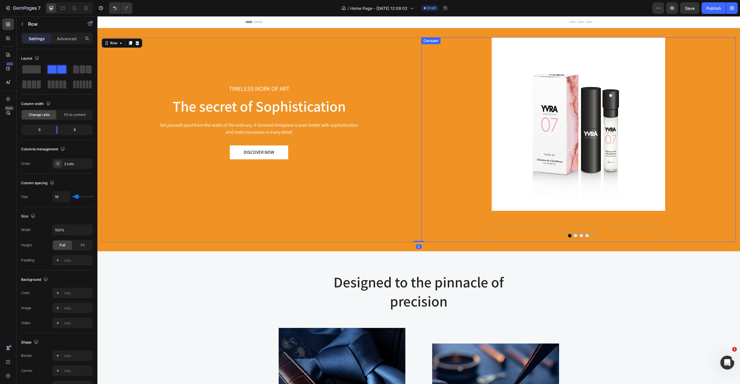
click at [444, 53] on div "Product Images Drop element here Product" at bounding box center [578, 139] width 315 height 205
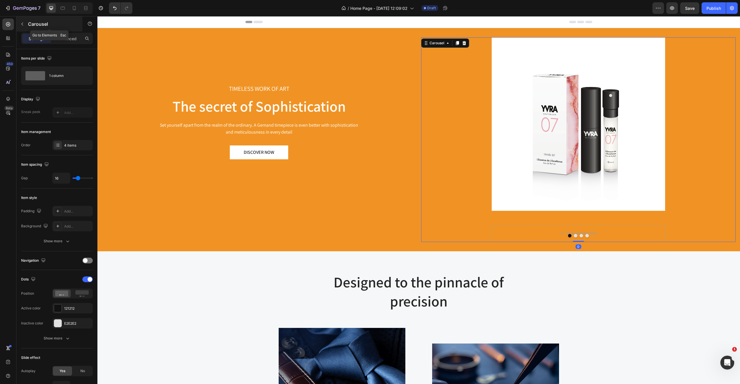
click at [23, 25] on icon "button" at bounding box center [22, 24] width 5 height 5
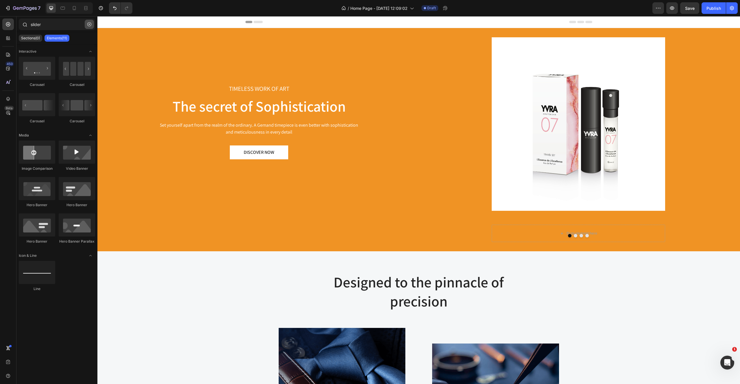
click at [90, 25] on icon "button" at bounding box center [89, 24] width 4 height 4
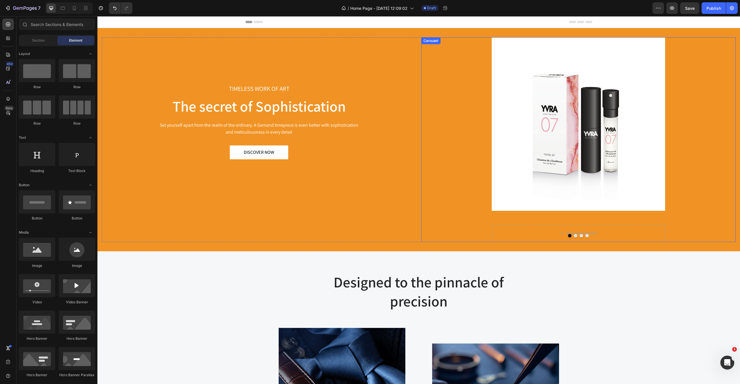
click at [470, 128] on div "Product Images Drop element here Product" at bounding box center [578, 139] width 315 height 205
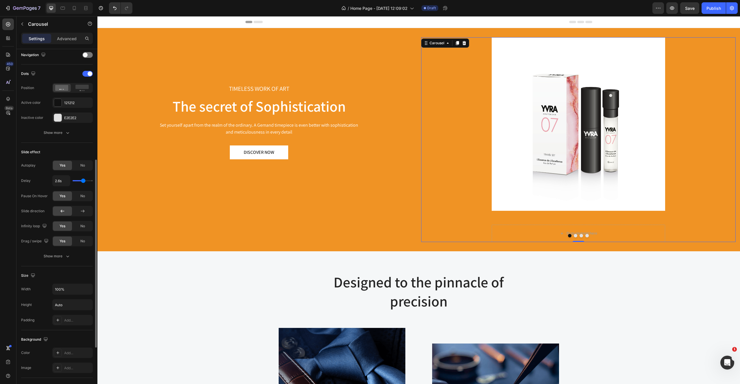
scroll to position [305, 0]
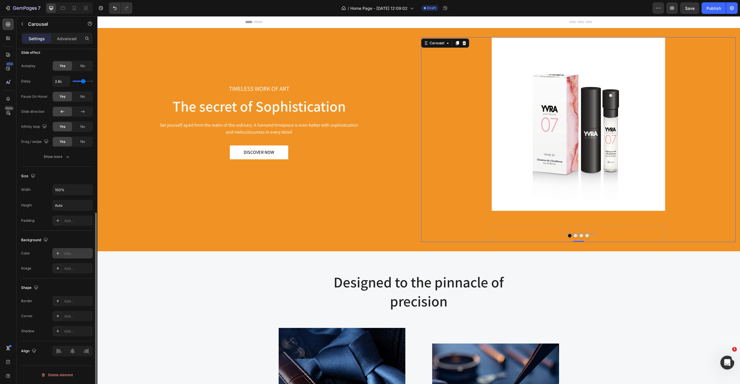
click at [57, 254] on icon at bounding box center [58, 253] width 5 height 5
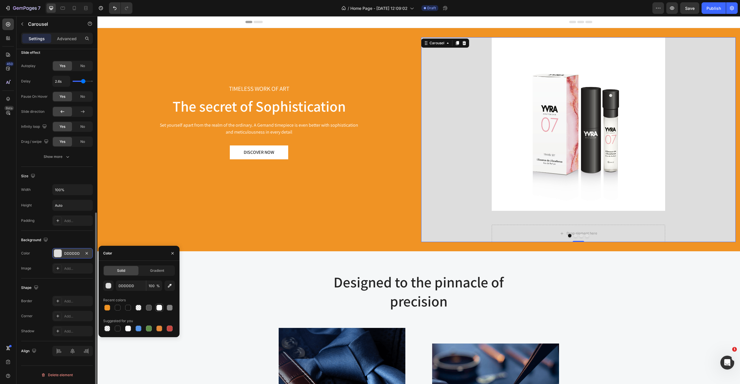
click at [162, 306] on div at bounding box center [159, 308] width 6 height 6
type input "FFFFFF"
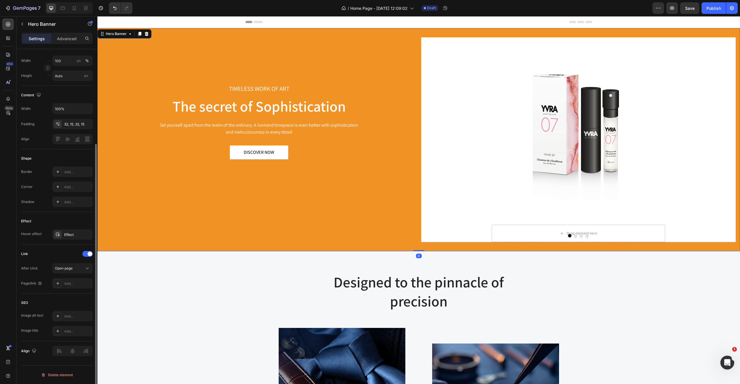
click at [333, 32] on div "TIMELESS WORK OF ART Text block The secret of Sophistication Heading Set yourse…" at bounding box center [418, 139] width 643 height 223
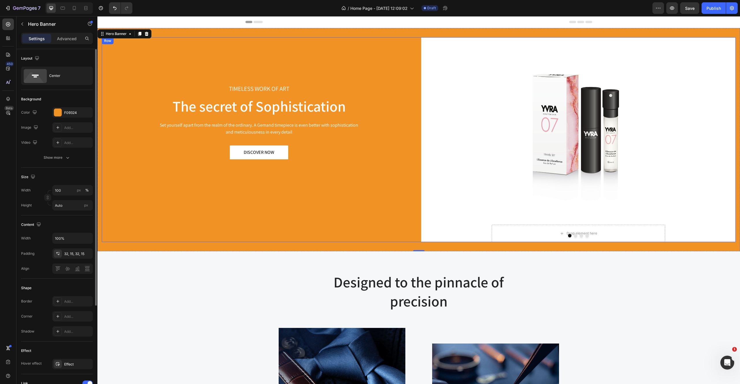
click at [205, 49] on div "TIMELESS WORK OF ART Text block The secret of Sophistication Heading Set yourse…" at bounding box center [259, 139] width 315 height 205
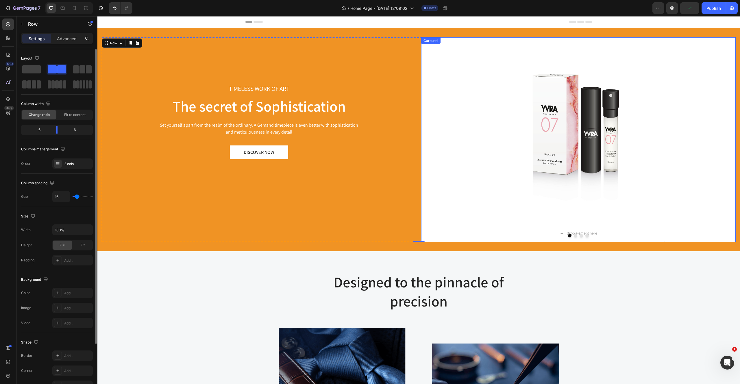
click at [446, 56] on div "Product Images Drop element here Product" at bounding box center [578, 139] width 315 height 205
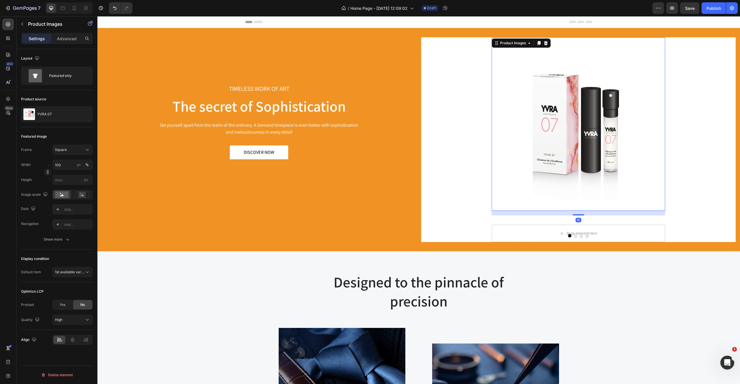
click at [508, 105] on img at bounding box center [579, 124] width 174 height 174
click at [65, 178] on input "px" at bounding box center [72, 180] width 40 height 10
type input "1"
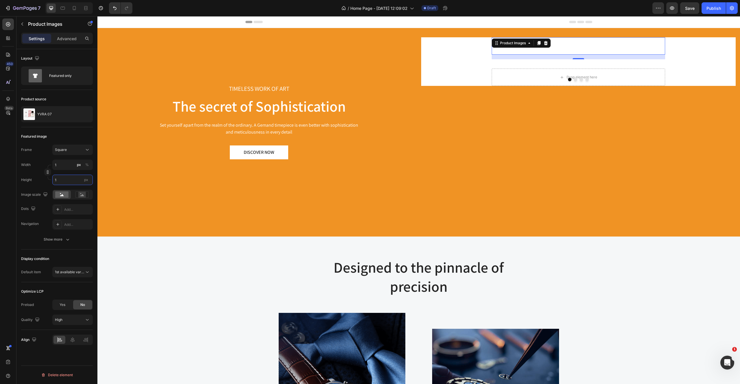
type input "10"
type input "100"
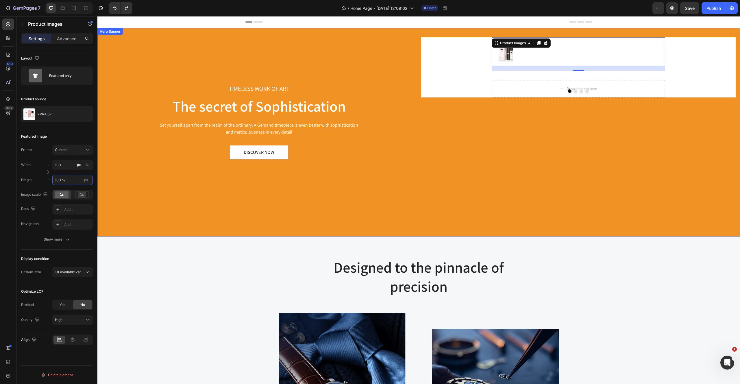
type input "100"
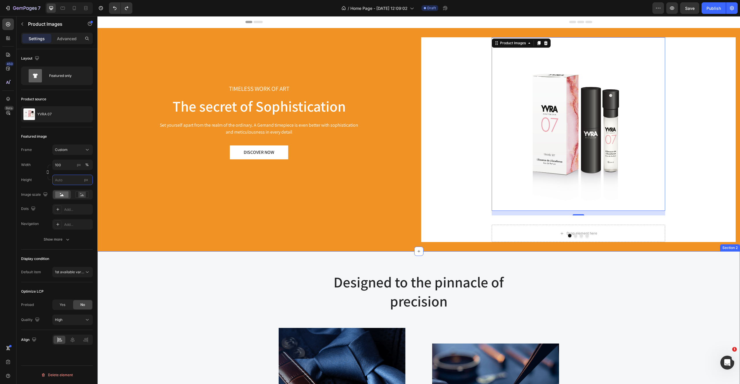
type input "100"
click at [155, 298] on div "Designed to the pinnacle of precision Heading Row Image Image At Gemand, the ma…" at bounding box center [419, 378] width 634 height 212
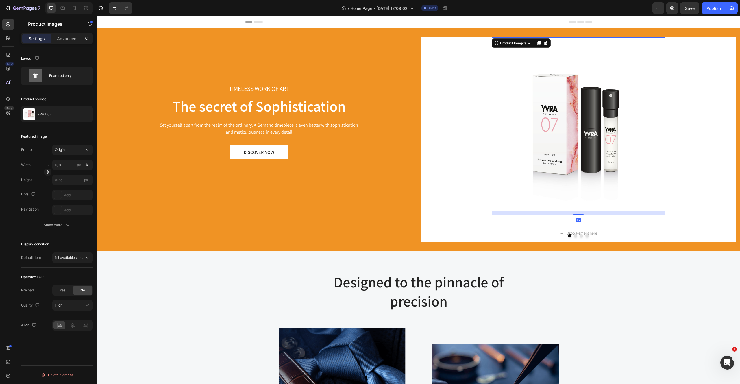
click at [501, 199] on img at bounding box center [579, 124] width 174 height 174
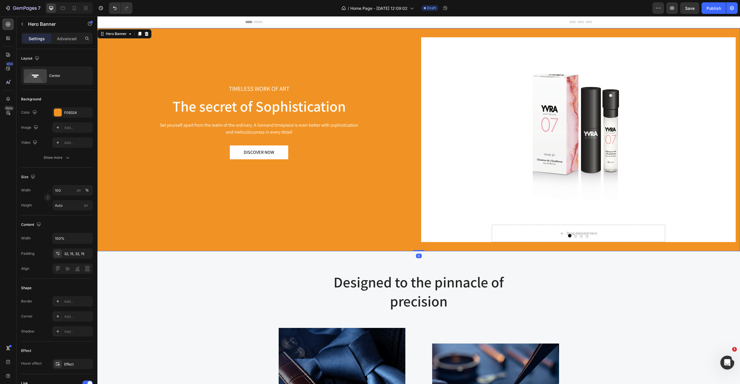
click at [402, 245] on div "TIMELESS WORK OF ART Text block The secret of Sophistication Heading Set yourse…" at bounding box center [418, 139] width 643 height 223
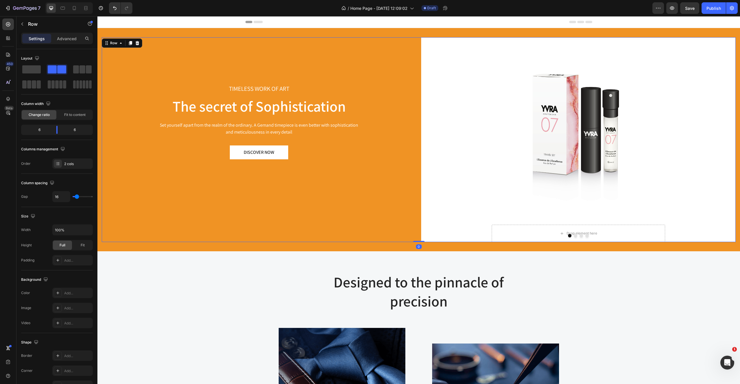
click at [384, 233] on div "TIMELESS WORK OF ART Text block The secret of Sophistication Heading Set yourse…" at bounding box center [259, 139] width 315 height 205
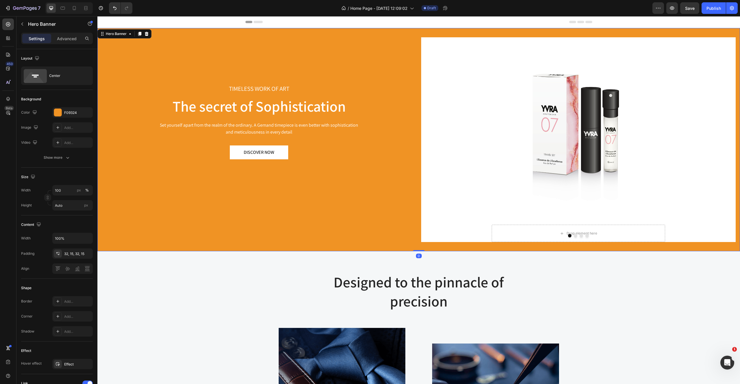
click at [105, 249] on div "TIMELESS WORK OF ART Text block The secret of Sophistication Heading Set yourse…" at bounding box center [418, 139] width 643 height 223
click at [67, 37] on p "Advanced" at bounding box center [67, 39] width 20 height 6
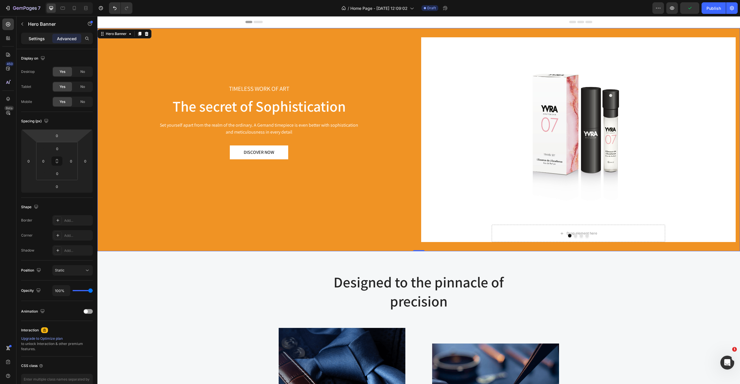
click at [41, 37] on p "Settings" at bounding box center [37, 39] width 16 height 6
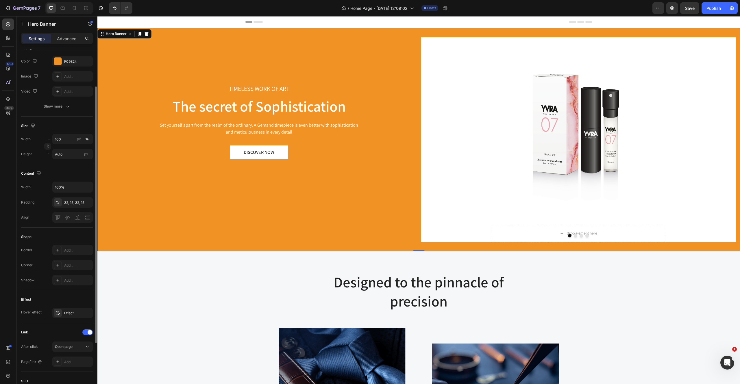
scroll to position [52, 0]
click at [70, 154] on input "Auto" at bounding box center [72, 153] width 40 height 10
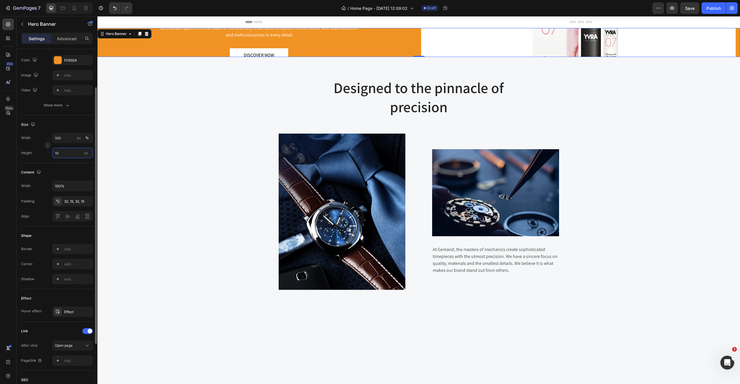
type input "1"
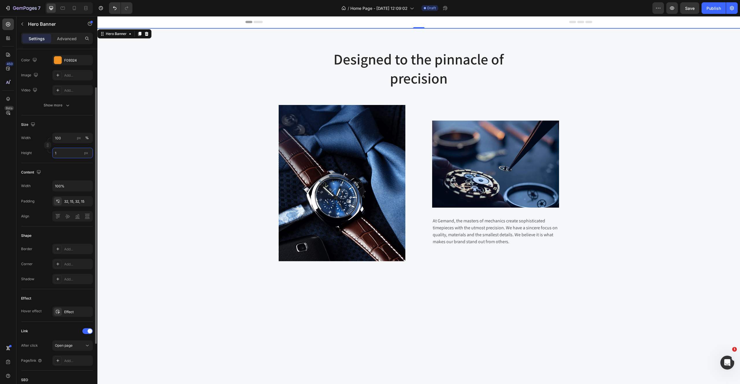
type input "1"
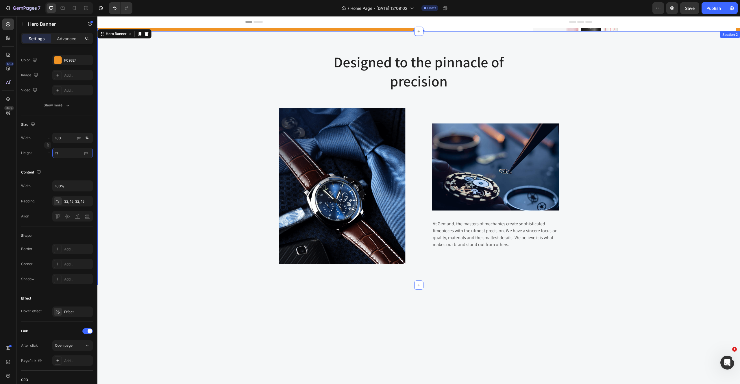
type input "Auto"
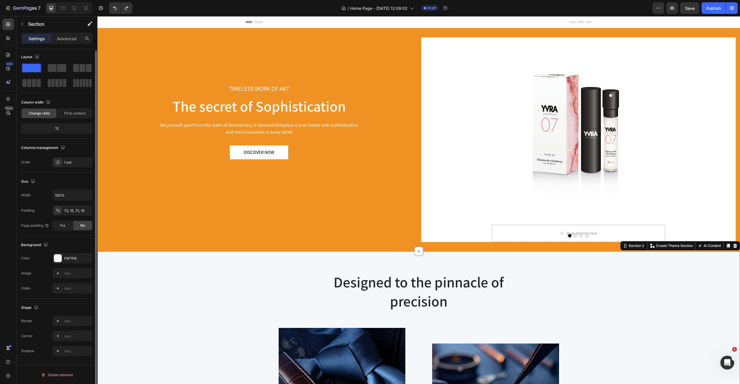
click at [223, 315] on div "Designed to the pinnacle of precision Heading Row Image Image At Gemand, the ma…" at bounding box center [419, 378] width 634 height 212
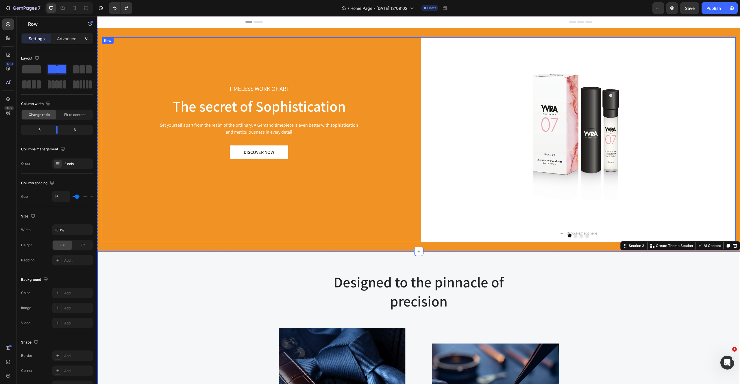
click at [396, 230] on div "TIMELESS WORK OF ART Text block The secret of Sophistication Heading Set yourse…" at bounding box center [259, 139] width 315 height 205
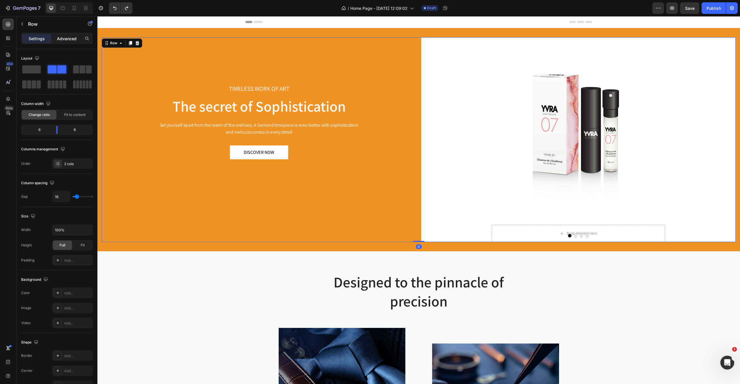
click at [74, 35] on div "Advanced" at bounding box center [66, 38] width 29 height 9
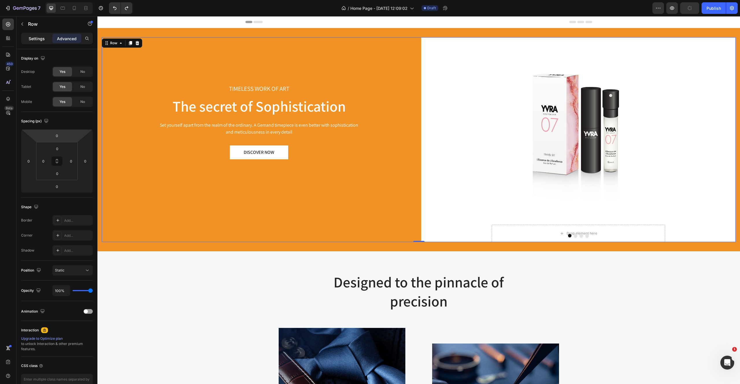
click at [43, 40] on p "Settings" at bounding box center [37, 39] width 16 height 6
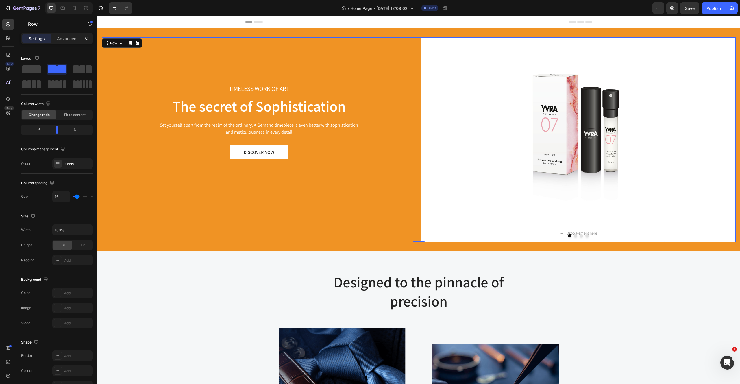
click at [152, 86] on div "TIMELESS WORK OF ART Text block The secret of Sophistication Heading Set yourse…" at bounding box center [259, 139] width 315 height 205
click at [5, 25] on icon at bounding box center [8, 24] width 6 height 6
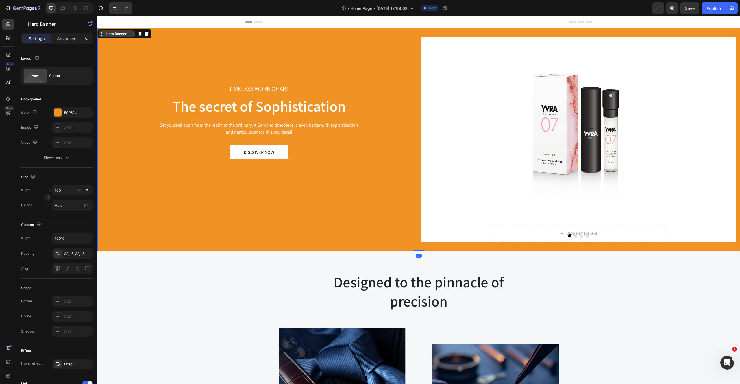
click at [106, 32] on div "Hero Banner" at bounding box center [116, 33] width 23 height 5
click at [202, 30] on div "TIMELESS WORK OF ART Text block The secret of Sophistication Heading Set yourse…" at bounding box center [418, 139] width 643 height 223
click at [143, 325] on div "Designed to the pinnacle of precision Heading Row Image Image At Gemand, the ma…" at bounding box center [419, 378] width 634 height 212
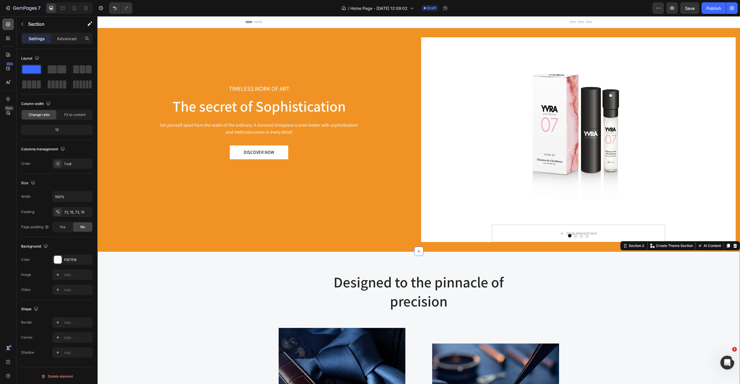
click at [11, 25] on div at bounding box center [8, 25] width 12 height 12
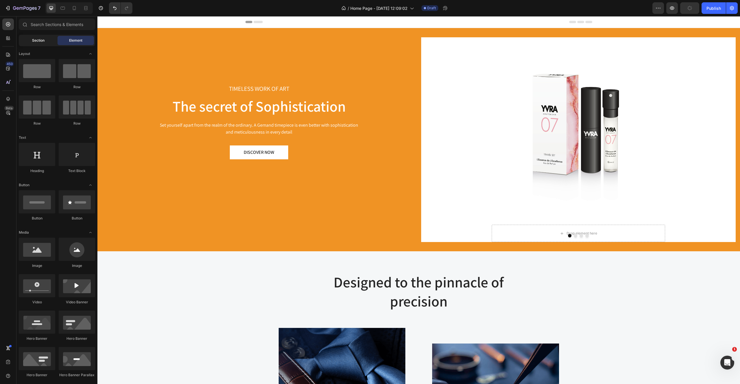
click at [37, 40] on span "Section" at bounding box center [38, 40] width 12 height 5
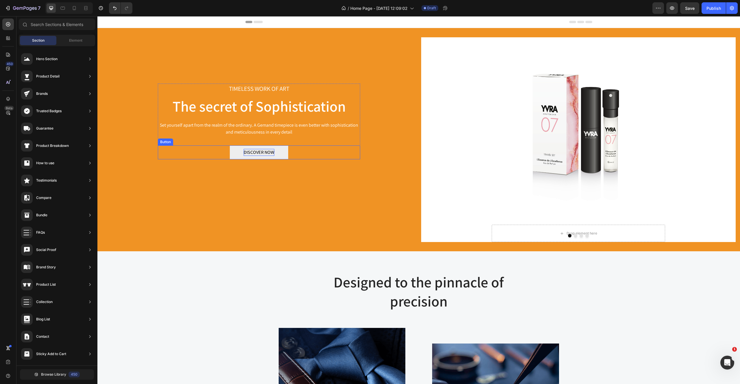
click at [264, 153] on div "DISCOVER NOW" at bounding box center [259, 152] width 31 height 7
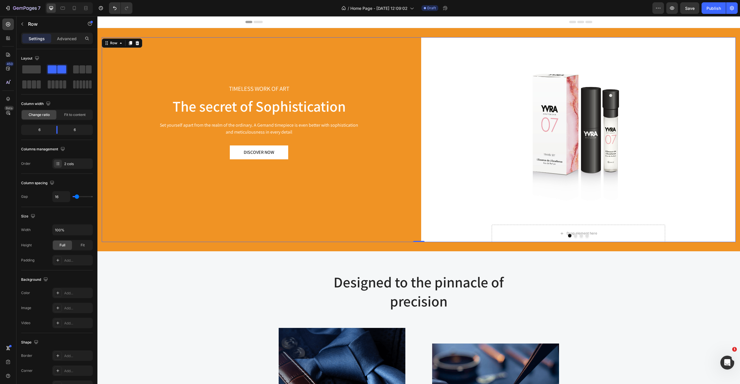
click at [165, 222] on div "TIMELESS WORK OF ART Text block The secret of Sophistication Heading Set yourse…" at bounding box center [259, 139] width 315 height 205
click at [184, 210] on div "TIMELESS WORK OF ART Text block The secret of Sophistication Heading Set yourse…" at bounding box center [259, 139] width 315 height 205
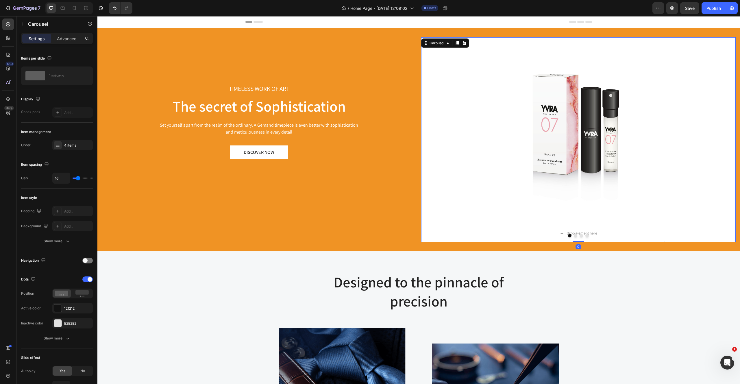
click at [488, 193] on div "Product Images Drop element here Product" at bounding box center [578, 139] width 315 height 205
click at [616, 99] on img at bounding box center [579, 124] width 174 height 174
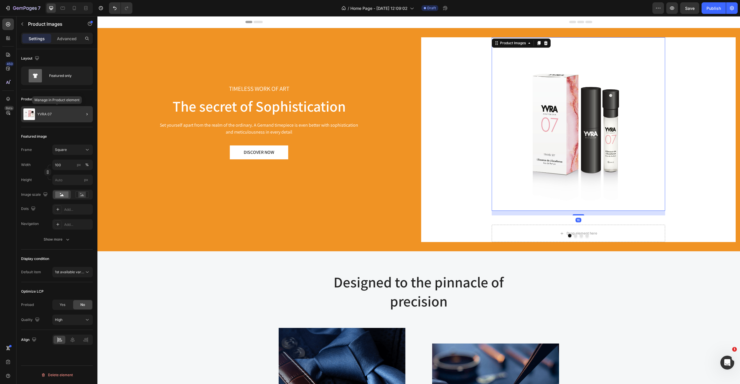
click at [60, 115] on div "YVRA 07" at bounding box center [57, 114] width 72 height 16
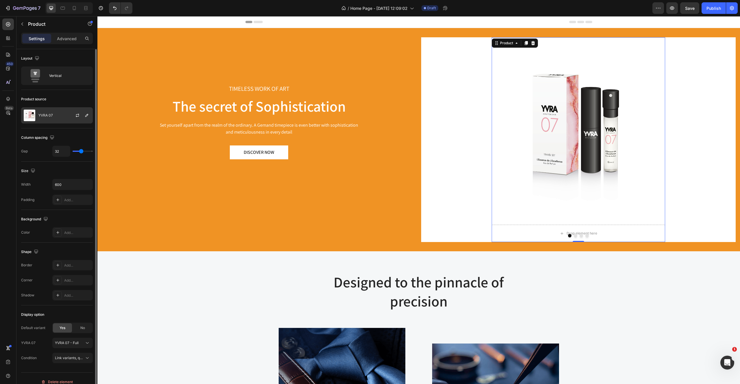
click at [45, 115] on p "YVRA 07" at bounding box center [45, 115] width 14 height 4
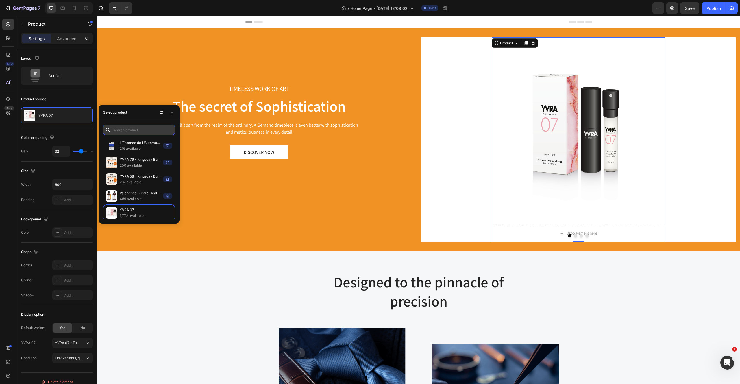
click at [133, 129] on input "text" at bounding box center [139, 130] width 72 height 10
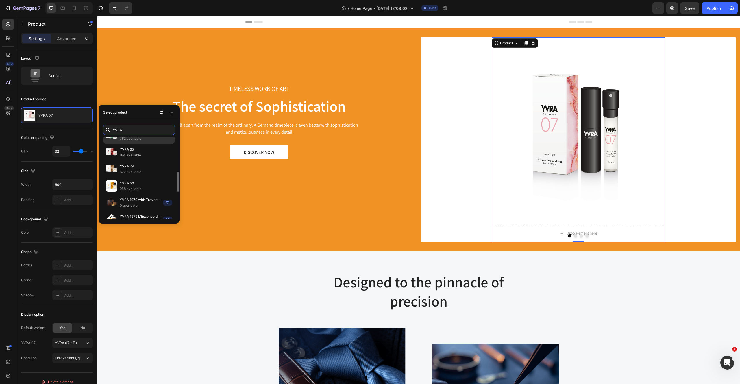
scroll to position [145, 0]
click at [132, 182] on p "YVRA 58" at bounding box center [146, 183] width 53 height 6
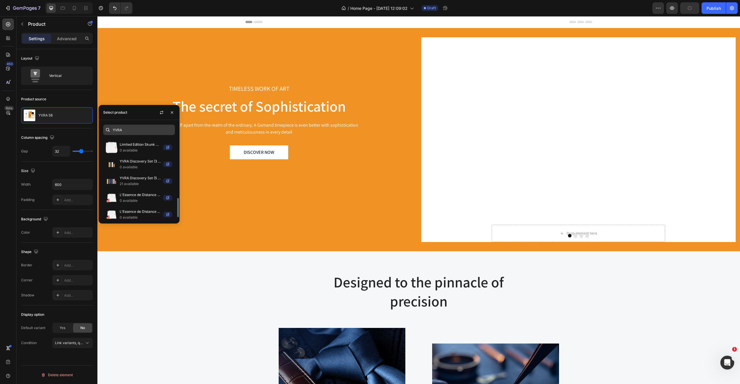
scroll to position [251, 0]
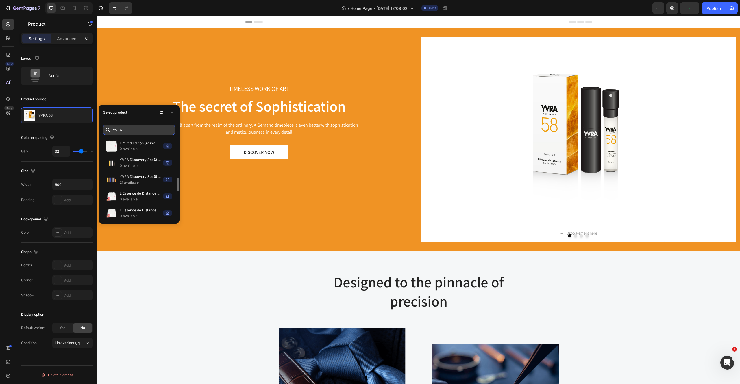
click at [130, 126] on input "YVRA" at bounding box center [139, 130] width 72 height 10
click at [132, 129] on input "YVRA" at bounding box center [139, 130] width 72 height 10
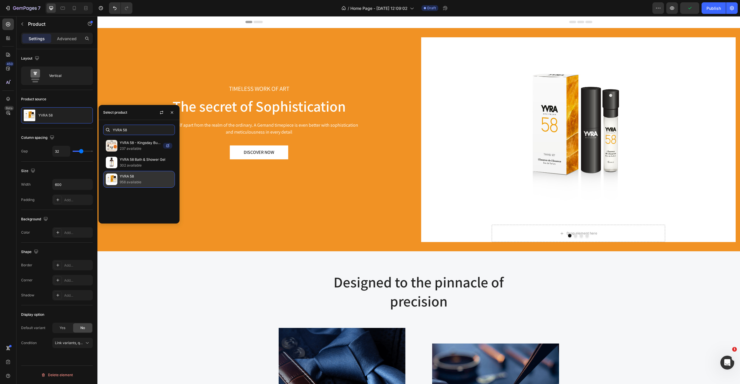
scroll to position [0, 0]
type input "YVRA 58"
click at [148, 204] on div "YVRA 58 - Kingsday Bundle 237 available YVRA 58 Bath & Shower Gel 302 available…" at bounding box center [139, 178] width 81 height 82
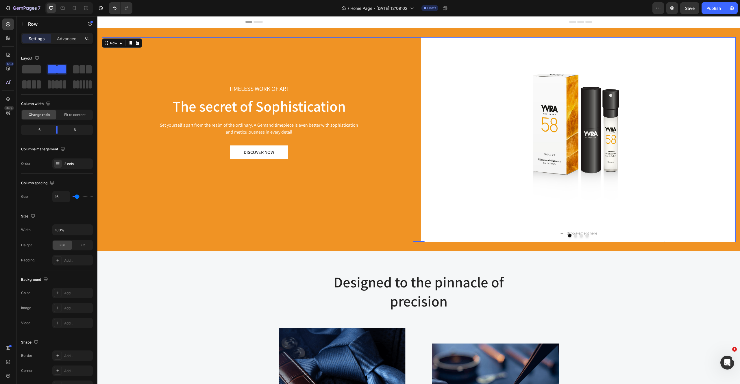
click at [333, 239] on div "TIMELESS WORK OF ART Text block The secret of Sophistication Heading Set yourse…" at bounding box center [259, 139] width 315 height 205
click at [501, 187] on img at bounding box center [579, 124] width 174 height 174
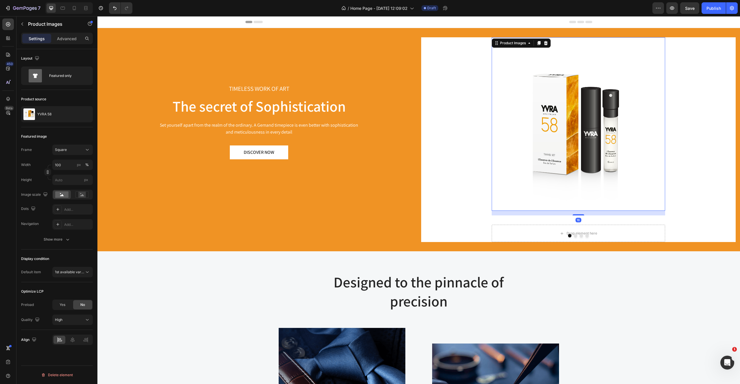
click at [448, 166] on div "Product Images 16 Drop element here Product" at bounding box center [578, 139] width 315 height 205
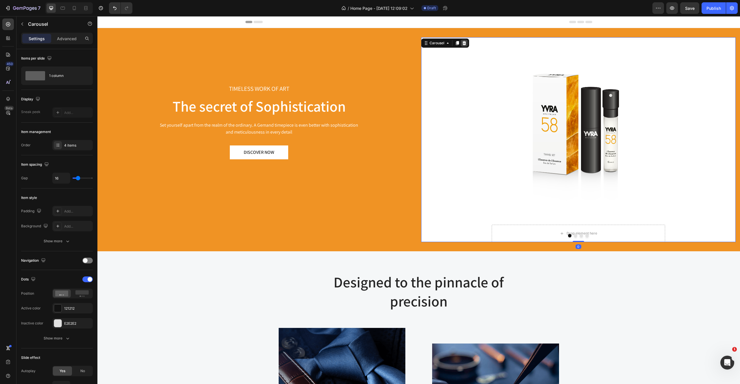
click at [465, 45] on div at bounding box center [464, 43] width 7 height 7
click at [468, 68] on div "Product Images Drop element here Product" at bounding box center [578, 139] width 315 height 205
click at [144, 40] on div "TIMELESS WORK OF ART Text block The secret of Sophistication Heading Set yourse…" at bounding box center [259, 139] width 315 height 205
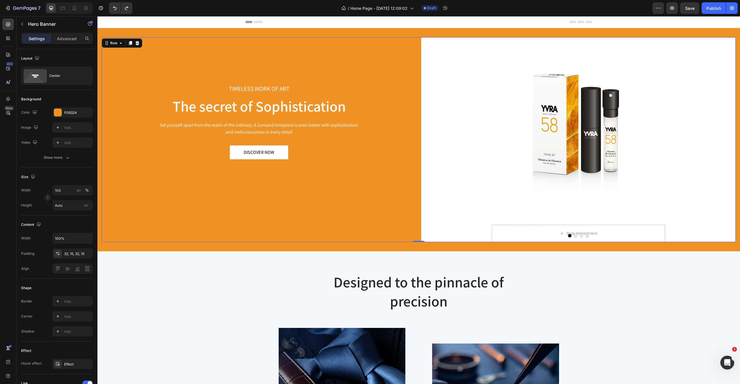
click at [134, 35] on div "TIMELESS WORK OF ART Text block The secret of Sophistication Heading Set yourse…" at bounding box center [418, 139] width 643 height 223
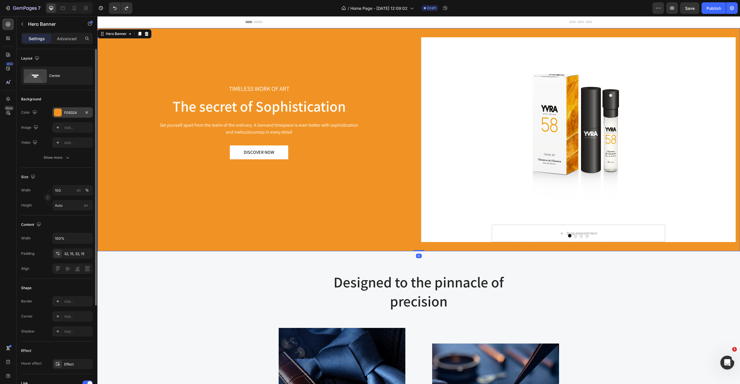
click at [56, 113] on div at bounding box center [58, 113] width 8 height 8
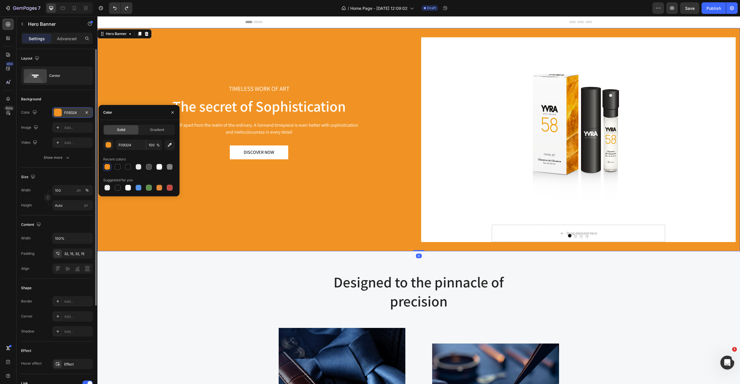
click at [89, 109] on div at bounding box center [86, 112] width 7 height 7
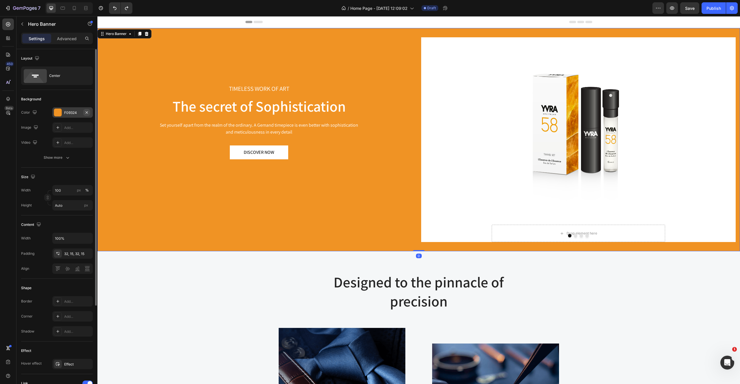
click at [88, 112] on icon "button" at bounding box center [86, 112] width 5 height 5
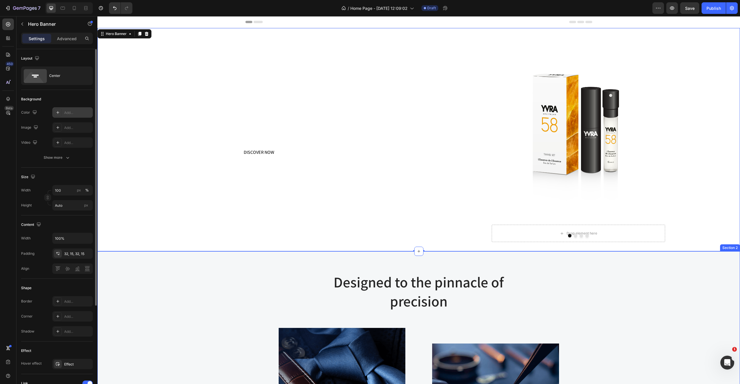
click at [153, 268] on div "Designed to the pinnacle of precision Heading Row Image Image At Gemand, the ma…" at bounding box center [418, 378] width 643 height 254
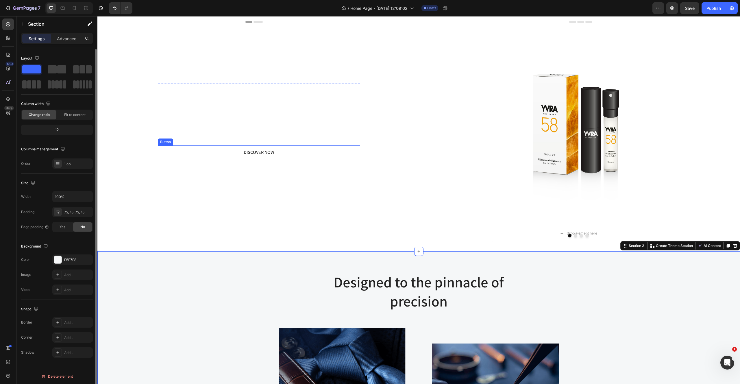
click at [171, 159] on div "TIMELESS WORK OF ART Text block The secret of Sophistication Heading Set yourse…" at bounding box center [259, 139] width 315 height 205
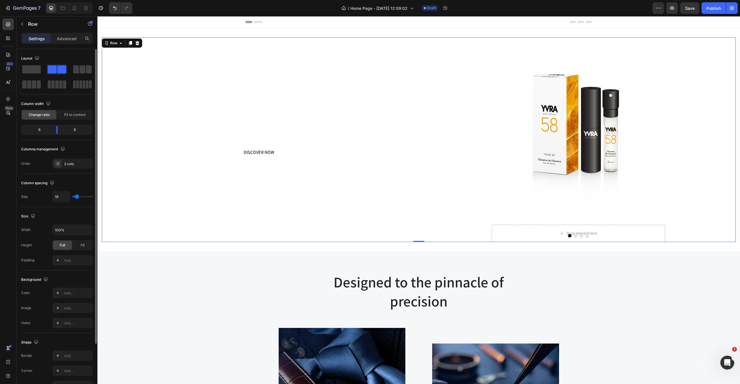
click at [139, 92] on div "TIMELESS WORK OF ART Text block The secret of Sophistication Heading Set yourse…" at bounding box center [259, 139] width 315 height 205
click at [564, 152] on img at bounding box center [579, 124] width 174 height 174
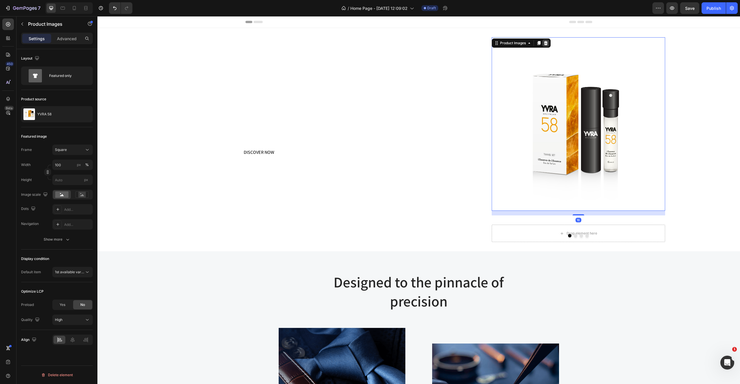
click at [548, 42] on icon at bounding box center [546, 43] width 5 height 5
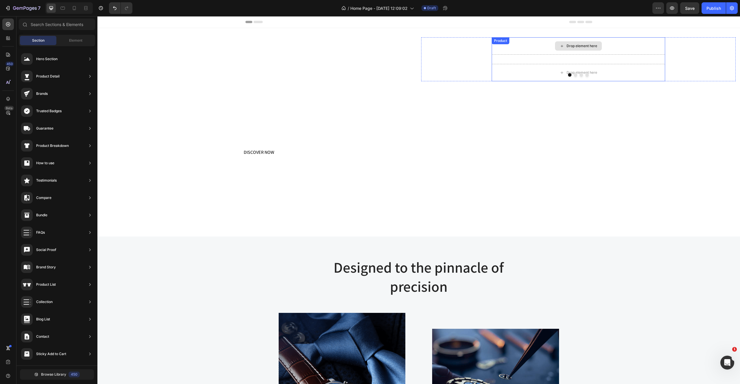
click at [459, 56] on div "Drop element here Drop element here Product" at bounding box center [578, 59] width 315 height 44
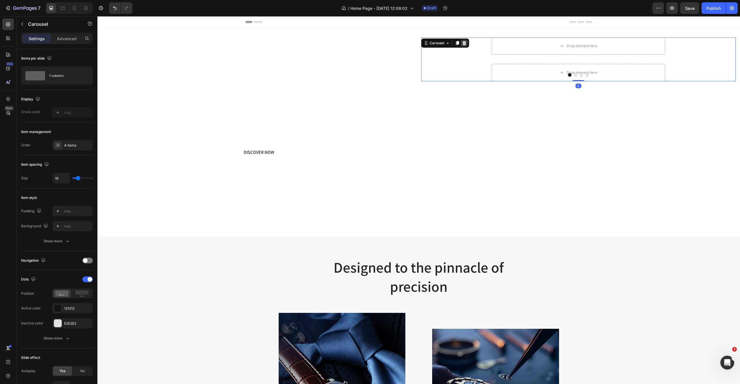
click at [465, 43] on icon at bounding box center [464, 43] width 5 height 5
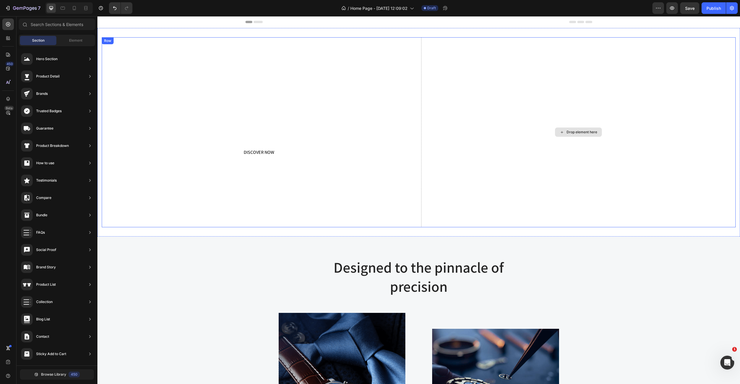
click at [328, 95] on div "TIMELESS WORK OF ART Text block The secret of Sophistication Heading Set yourse…" at bounding box center [259, 122] width 202 height 76
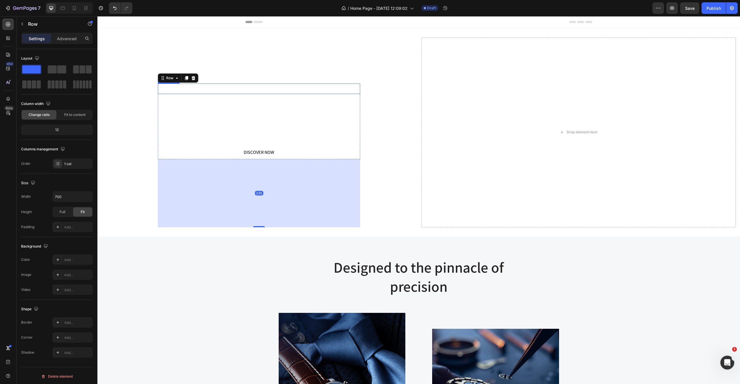
click at [456, 79] on div "Drop element here" at bounding box center [578, 132] width 315 height 190
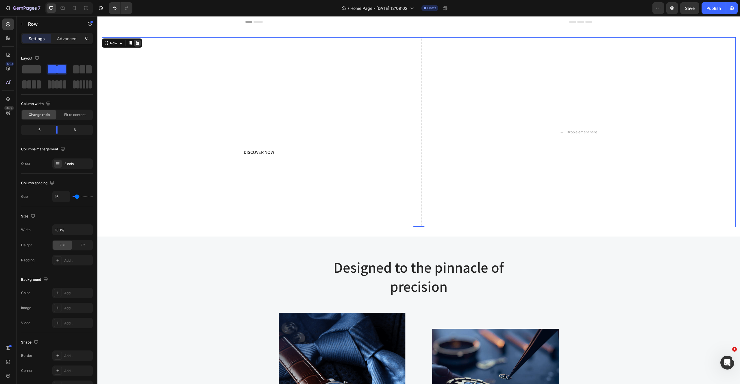
click at [136, 45] on icon at bounding box center [137, 43] width 5 height 5
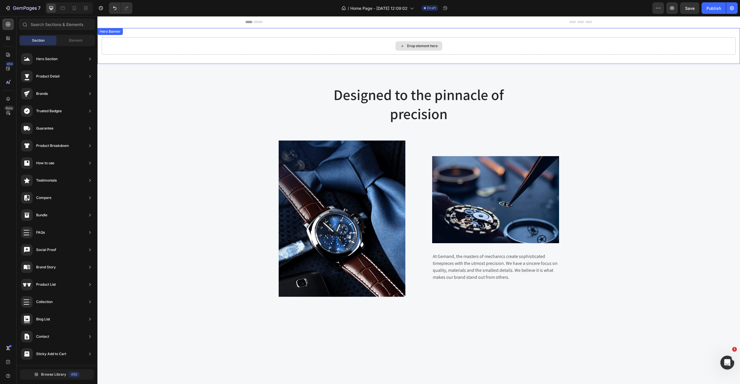
click at [110, 46] on div "Drop element here" at bounding box center [419, 45] width 634 height 17
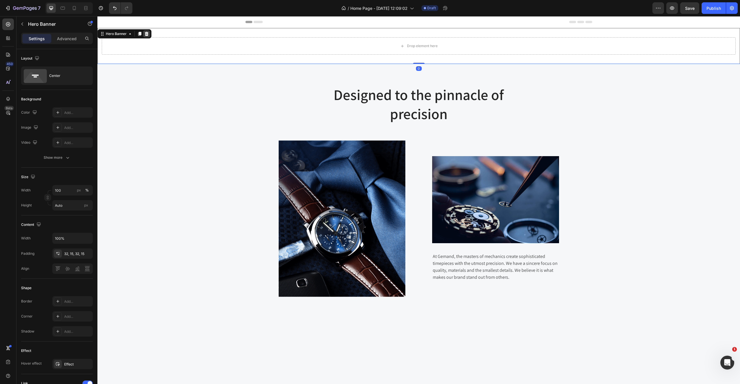
click at [145, 37] on div at bounding box center [146, 33] width 7 height 7
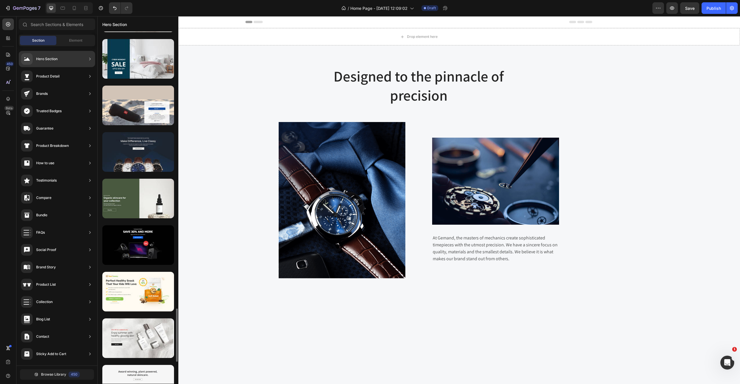
scroll to position [1815, 0]
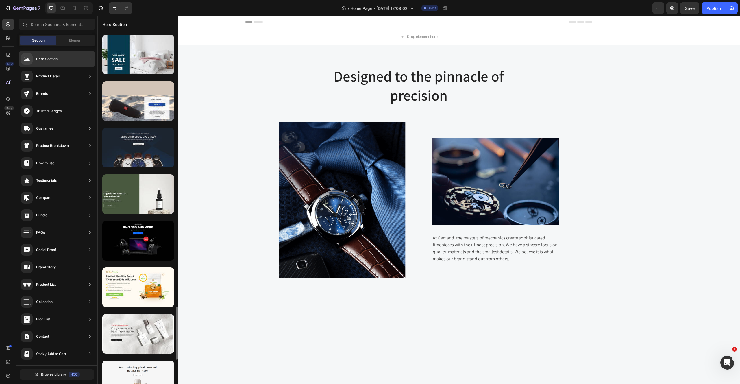
click at [152, 148] on div at bounding box center [138, 148] width 72 height 40
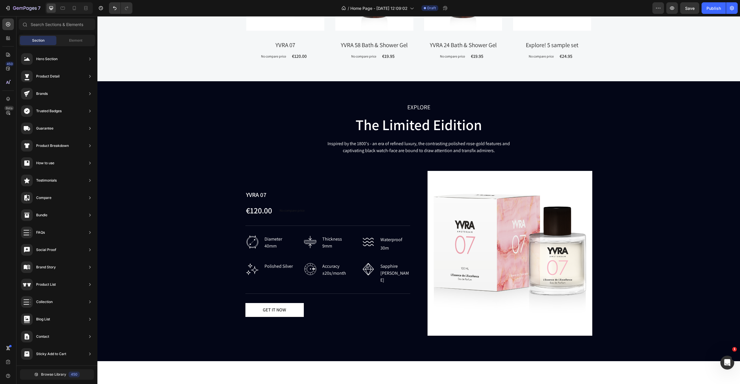
scroll to position [0, 0]
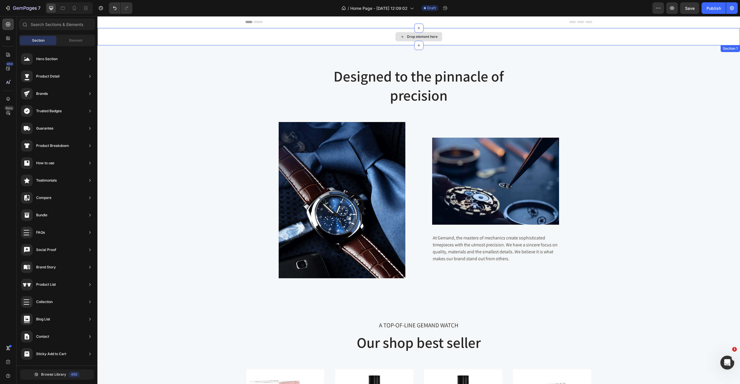
click at [245, 29] on div "Drop element here" at bounding box center [418, 36] width 643 height 17
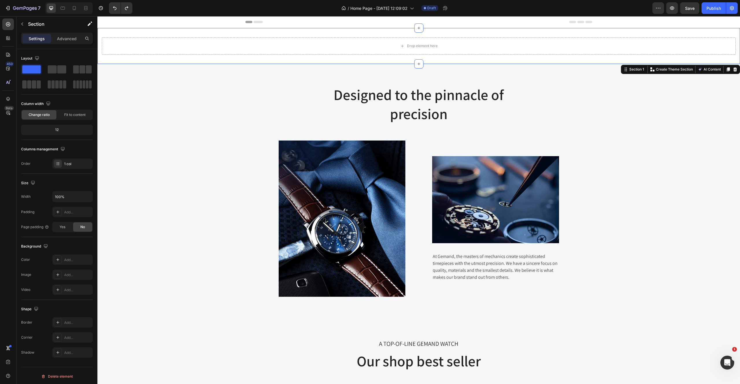
click at [132, 29] on div "Drop element here" at bounding box center [418, 46] width 643 height 36
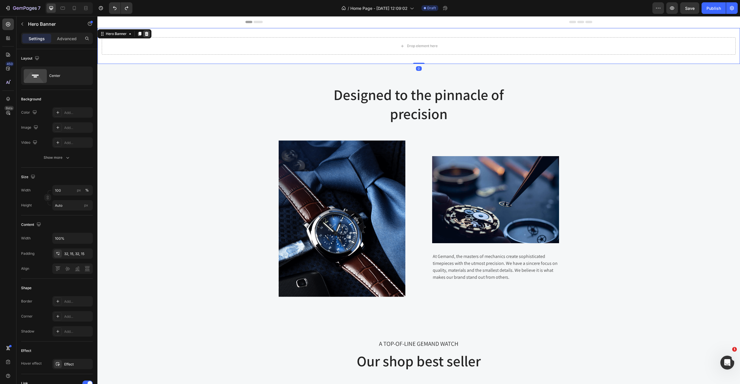
click at [145, 32] on icon at bounding box center [147, 34] width 4 height 4
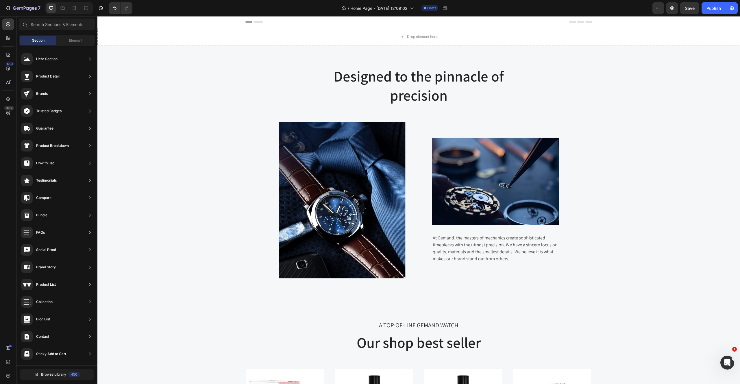
click at [205, 27] on div "Header" at bounding box center [418, 22] width 643 height 12
click at [139, 41] on div "Drop element here" at bounding box center [418, 36] width 643 height 17
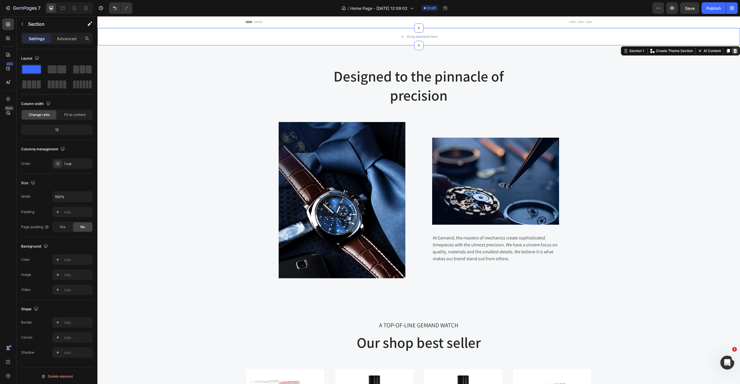
click at [736, 51] on icon at bounding box center [735, 51] width 5 height 5
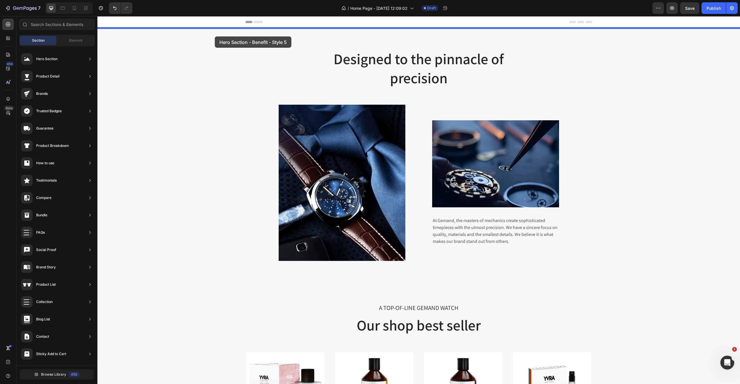
drag, startPoint x: 213, startPoint y: 165, endPoint x: 214, endPoint y: 35, distance: 130.2
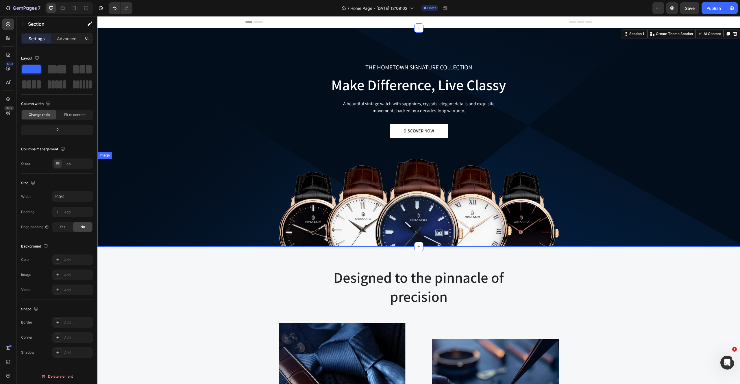
click at [365, 165] on img at bounding box center [419, 203] width 281 height 88
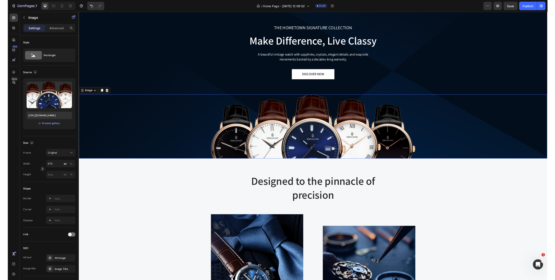
scroll to position [72, 0]
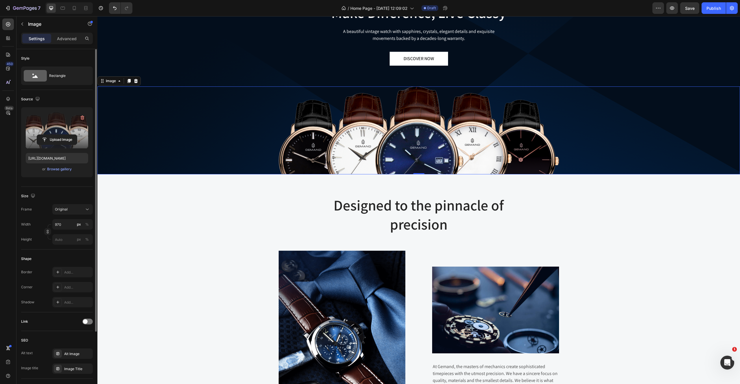
click at [51, 125] on label at bounding box center [57, 130] width 62 height 36
click at [51, 135] on input "file" at bounding box center [57, 140] width 40 height 10
type input "[URL][DOMAIN_NAME]"
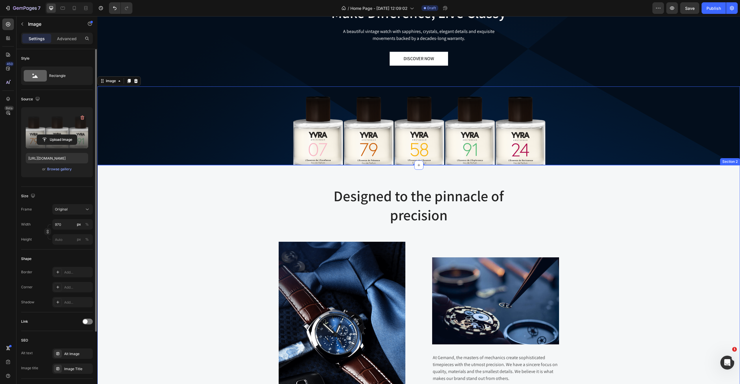
click at [207, 289] on div "Designed to the pinnacle of precision Heading Row Image Image At Gemand, the ma…" at bounding box center [419, 292] width 634 height 212
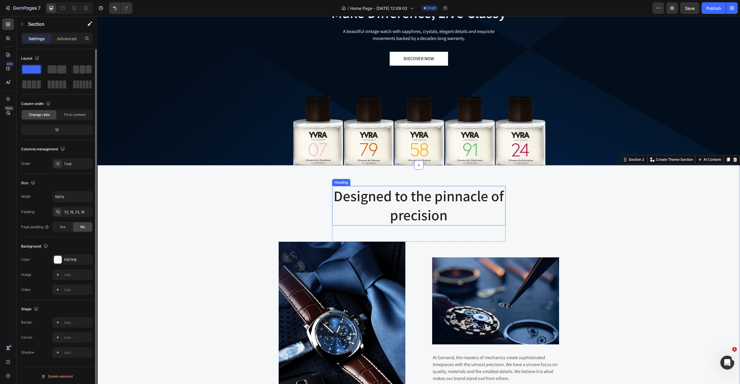
click at [387, 90] on img at bounding box center [419, 125] width 281 height 79
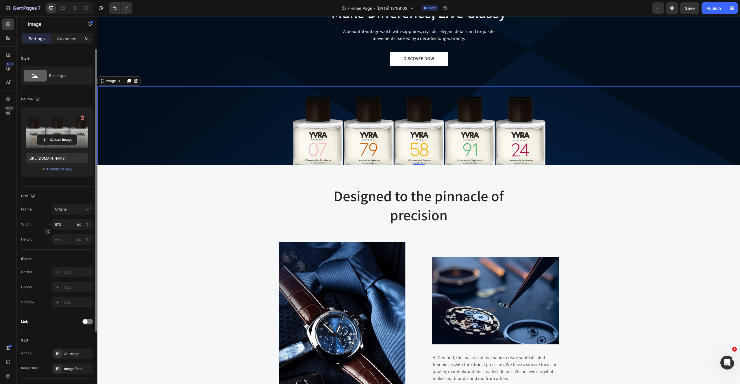
click at [63, 132] on label at bounding box center [57, 130] width 62 height 36
click at [63, 135] on input "file" at bounding box center [57, 140] width 40 height 10
type input "[URL][DOMAIN_NAME]"
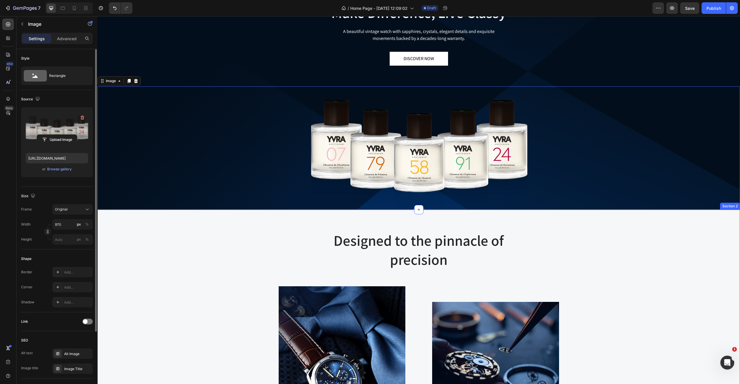
click at [420, 210] on icon at bounding box center [419, 210] width 3 height 3
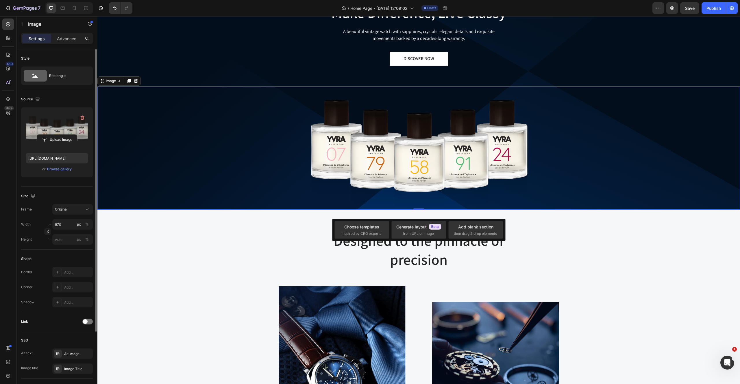
click at [441, 207] on img at bounding box center [419, 147] width 281 height 123
click at [425, 210] on div "Designed to the pinnacle of precision Heading Row Image Image At Gemand, the ma…" at bounding box center [418, 337] width 643 height 254
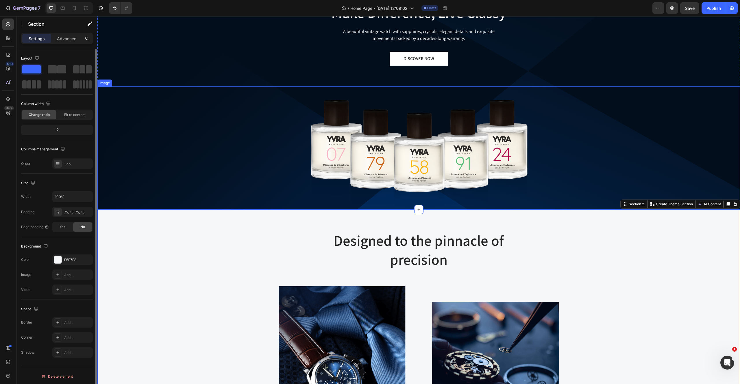
click at [446, 204] on img at bounding box center [419, 147] width 281 height 123
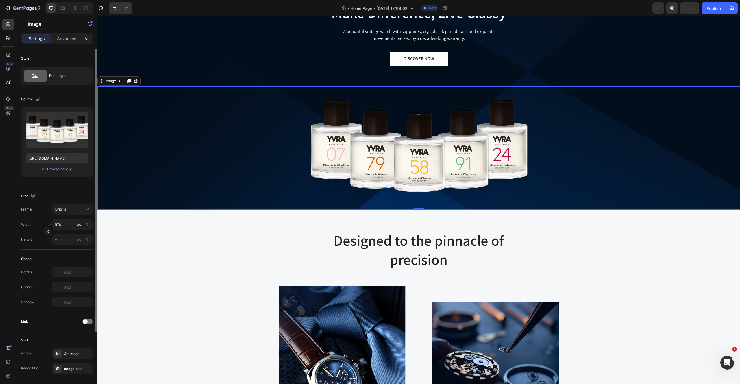
drag, startPoint x: 424, startPoint y: 209, endPoint x: 434, endPoint y: 16, distance: 193.1
click at [434, 16] on div "THE HOMETOWN SIGNATURE COLLECTION Text block Make Difference, Live Classy Headi…" at bounding box center [418, 83] width 643 height 254
